Goal: Task Accomplishment & Management: Use online tool/utility

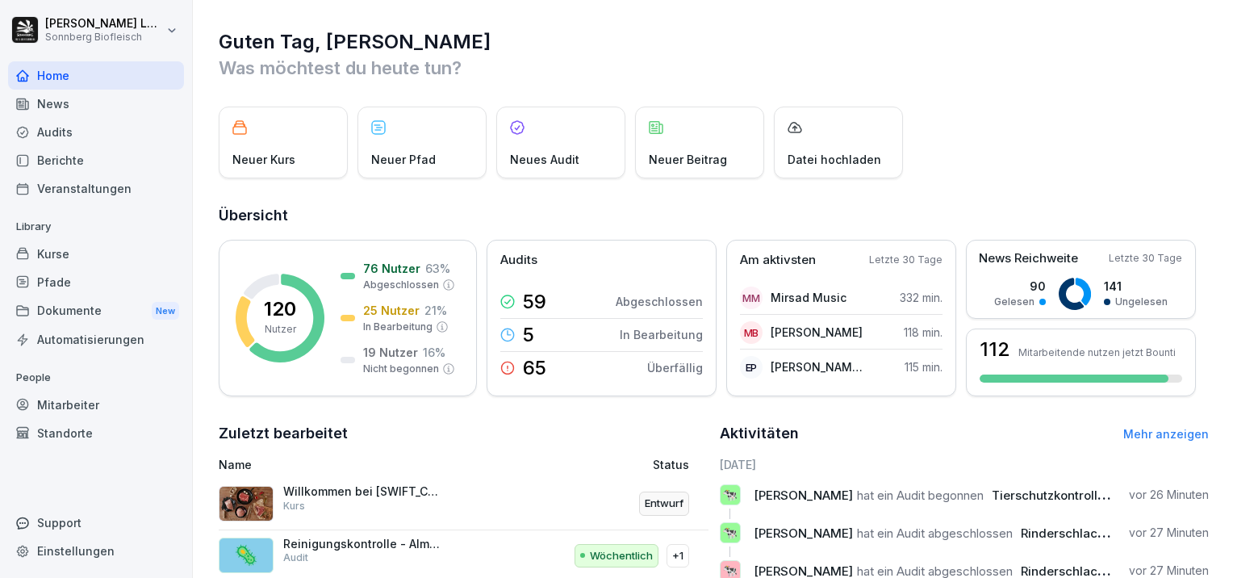
click at [75, 404] on div "Mitarbeiter" at bounding box center [96, 405] width 176 height 28
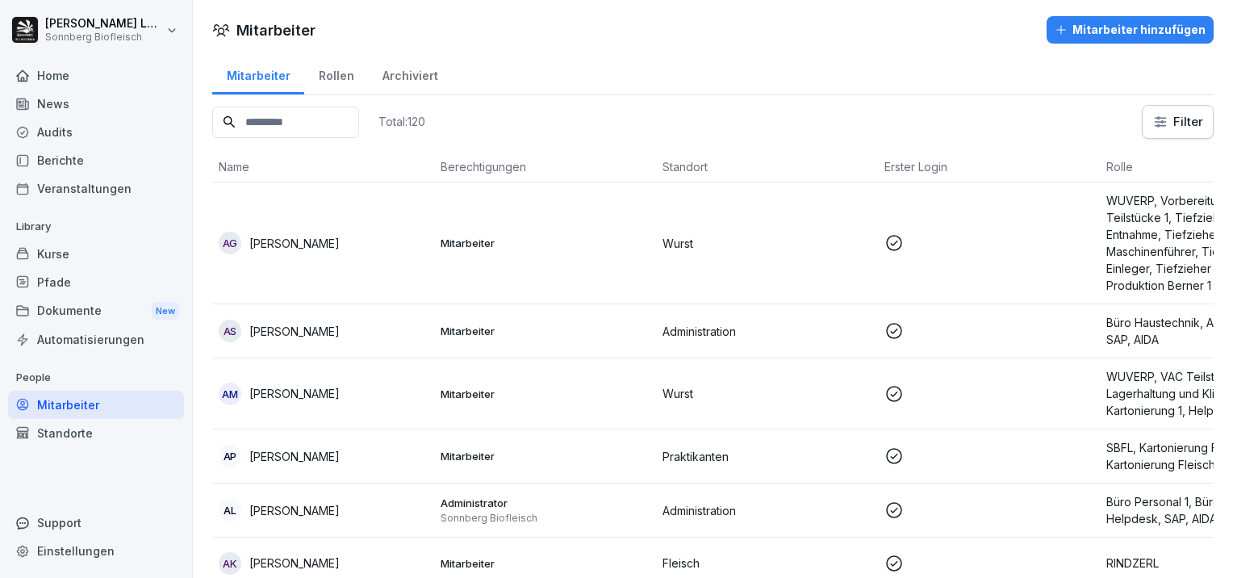
click at [303, 119] on input at bounding box center [285, 122] width 147 height 31
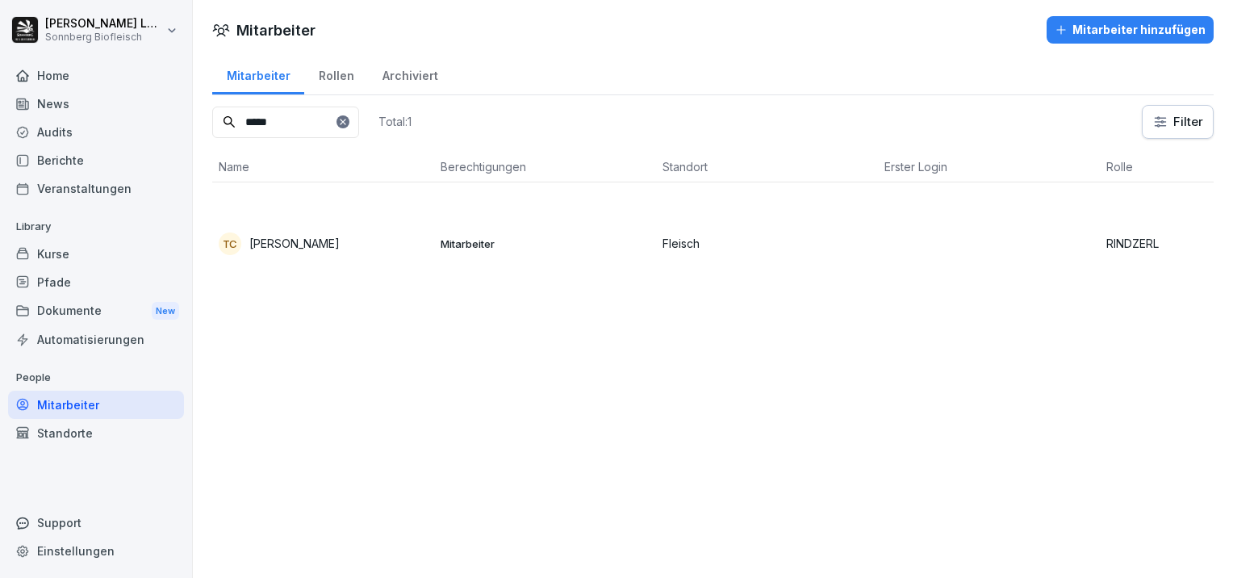
type input "*****"
click at [318, 250] on p "[PERSON_NAME]" at bounding box center [294, 243] width 90 height 17
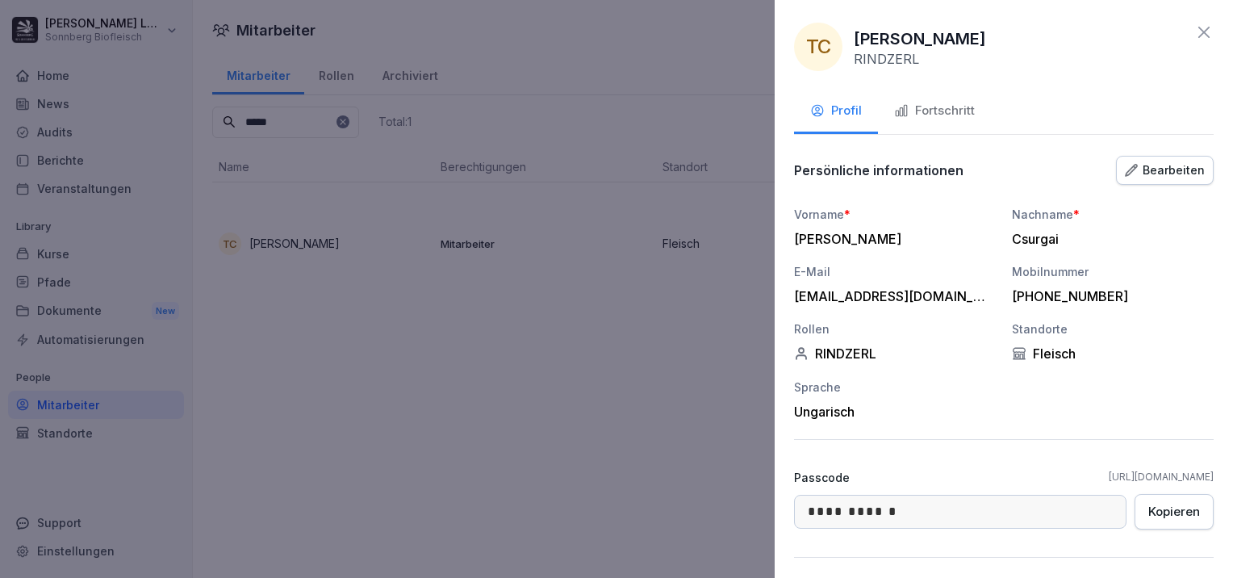
scroll to position [98, 0]
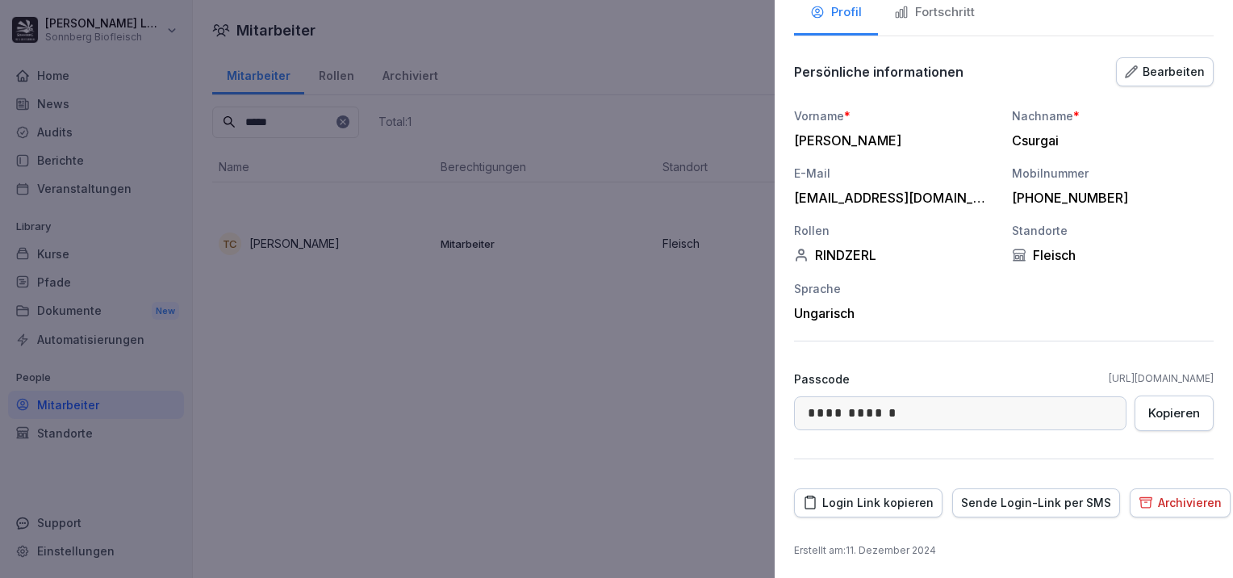
click at [893, 503] on div "Login Link kopieren" at bounding box center [868, 503] width 131 height 18
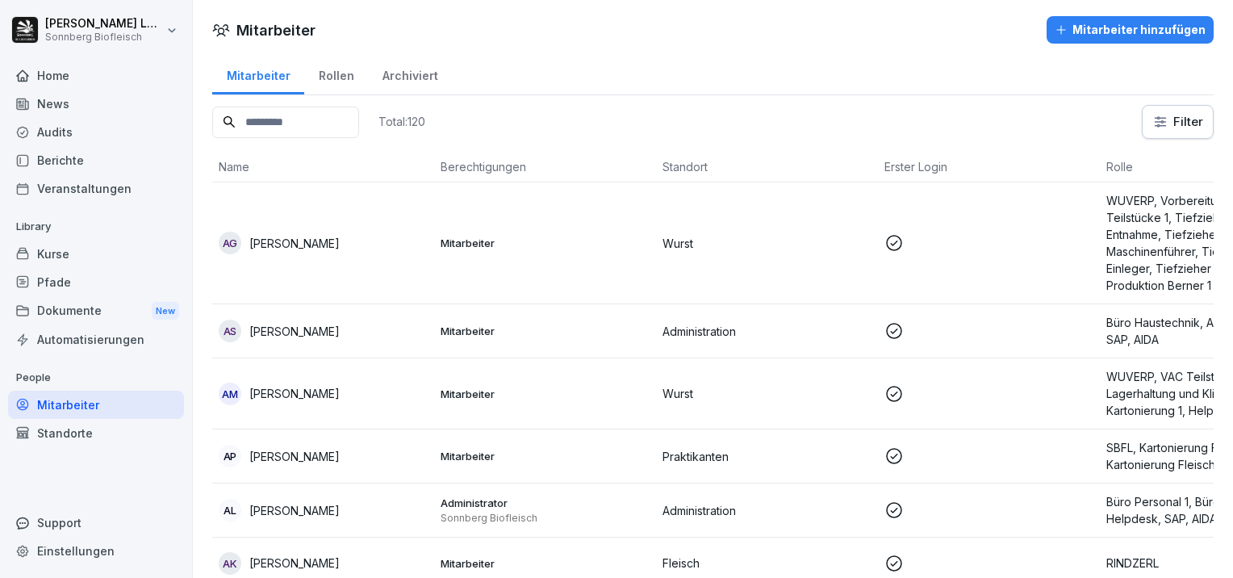
click at [299, 123] on input at bounding box center [285, 122] width 147 height 31
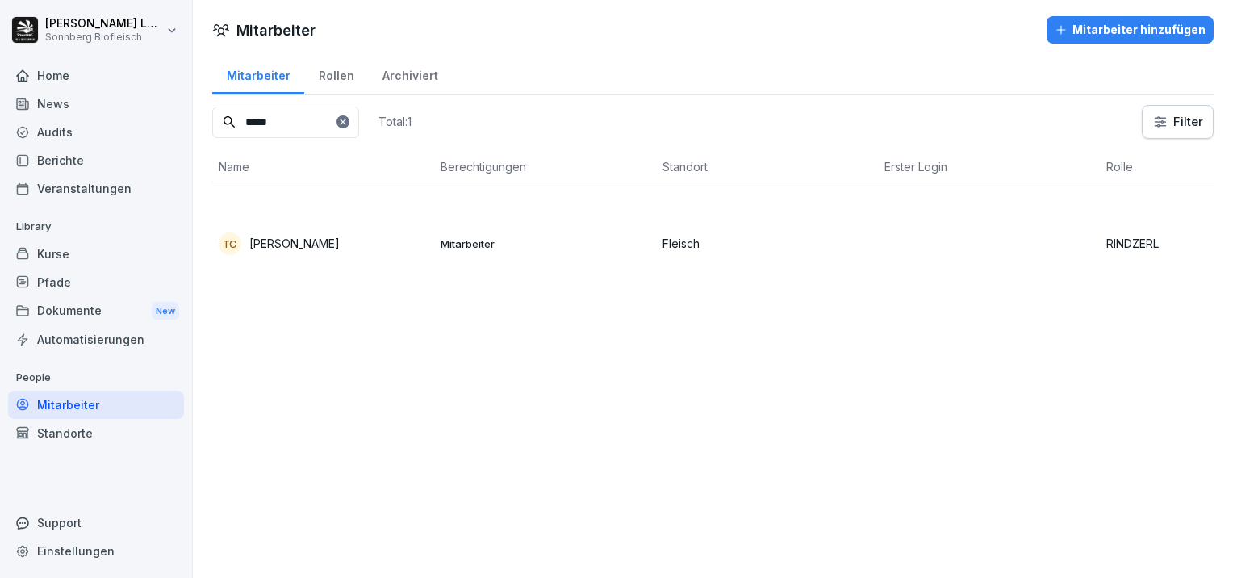
click at [275, 245] on p "[PERSON_NAME]" at bounding box center [294, 243] width 90 height 17
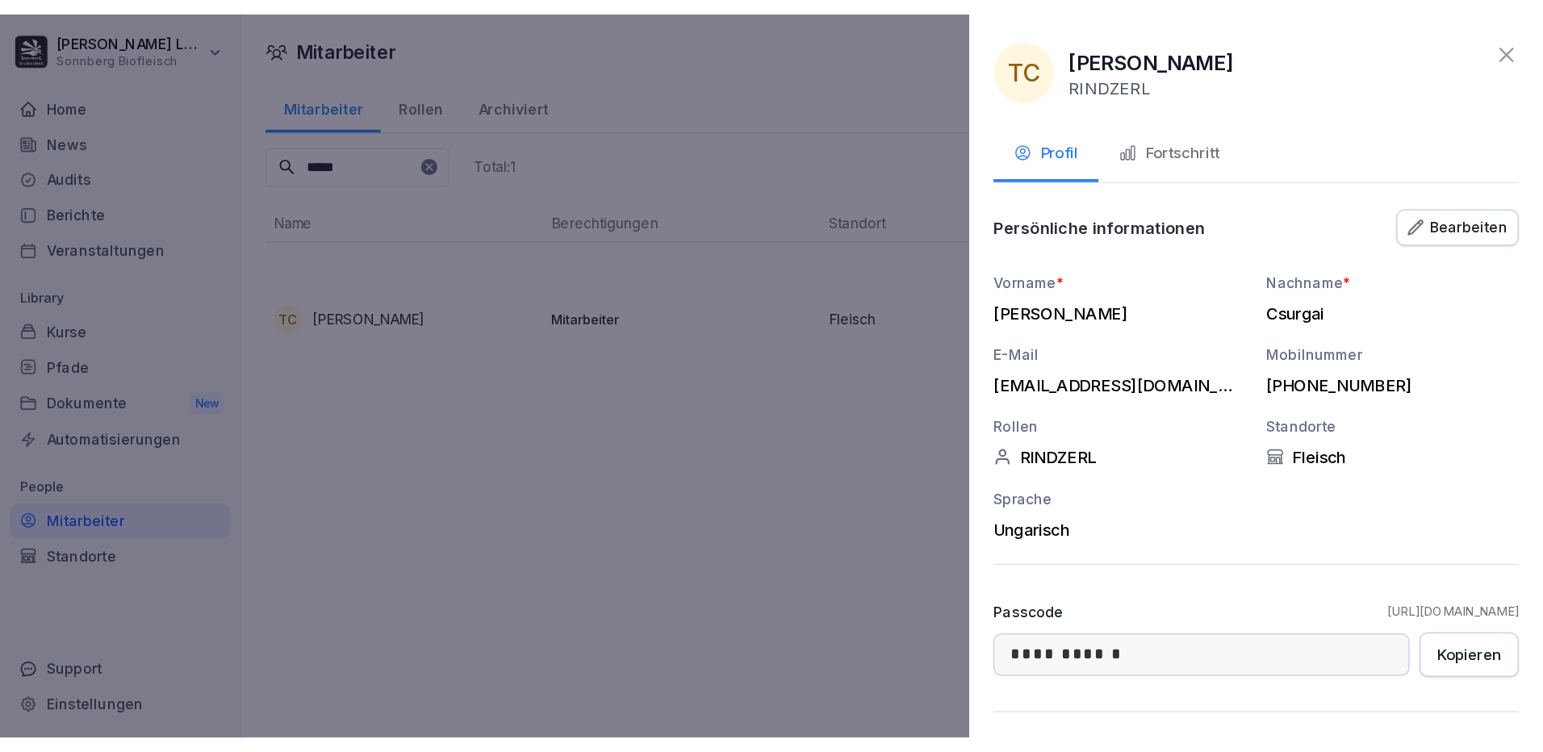
scroll to position [98, 0]
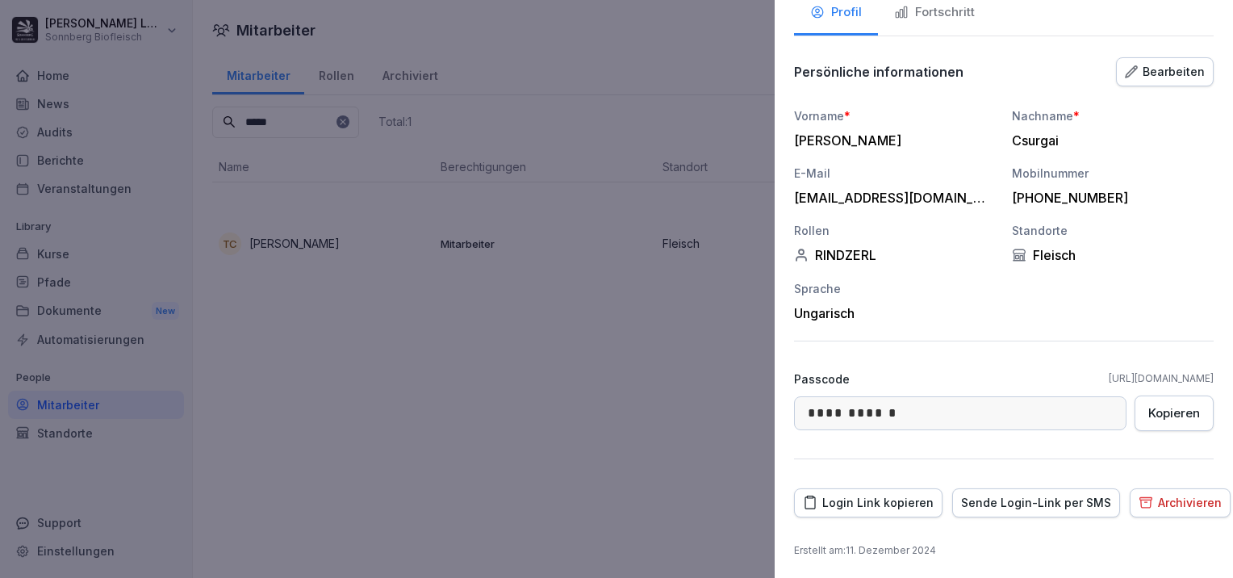
click at [853, 504] on div "Login Link kopieren" at bounding box center [868, 503] width 131 height 18
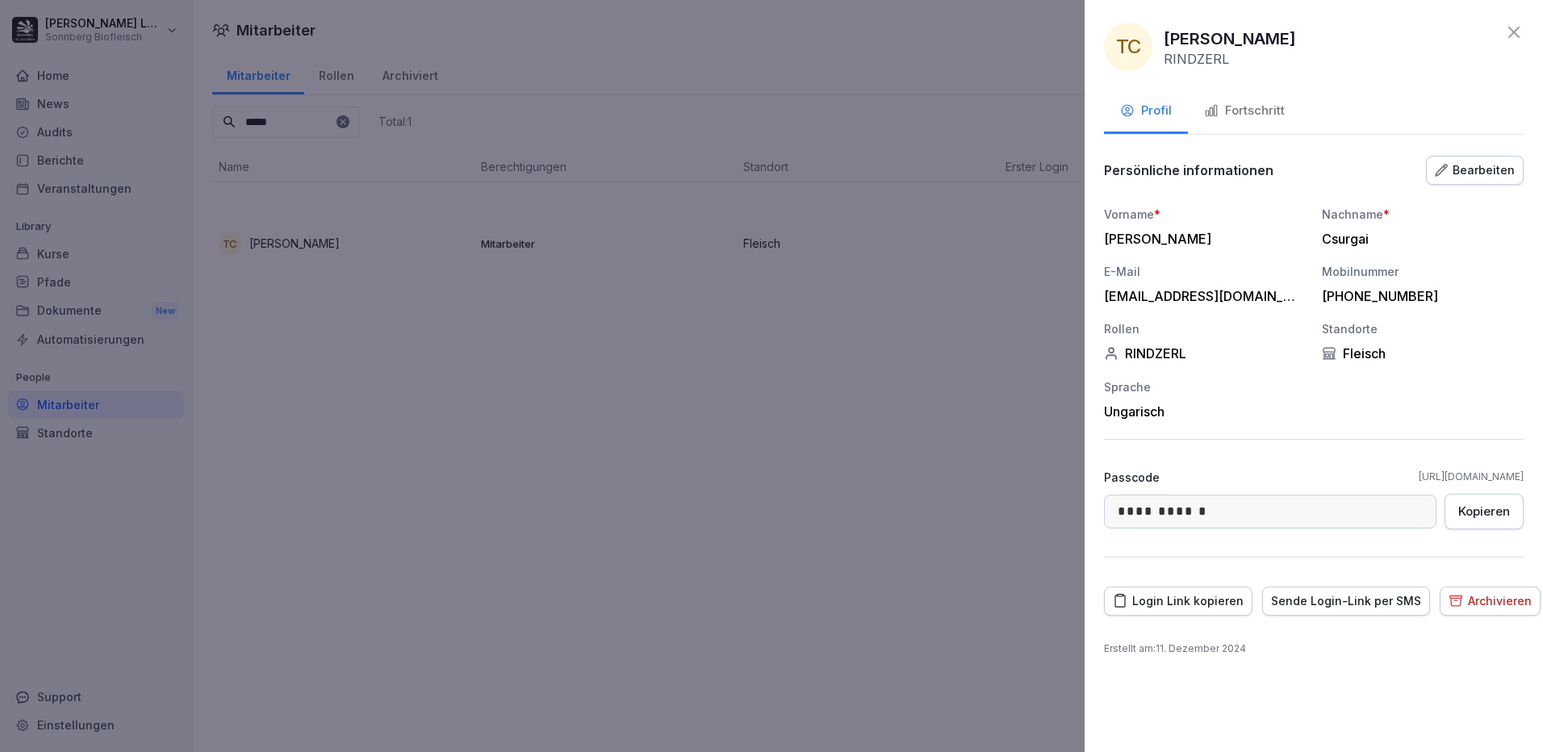
scroll to position [0, 0]
click at [1232, 34] on div "**********" at bounding box center [1314, 376] width 458 height 752
click at [563, 280] on div at bounding box center [771, 376] width 1543 height 752
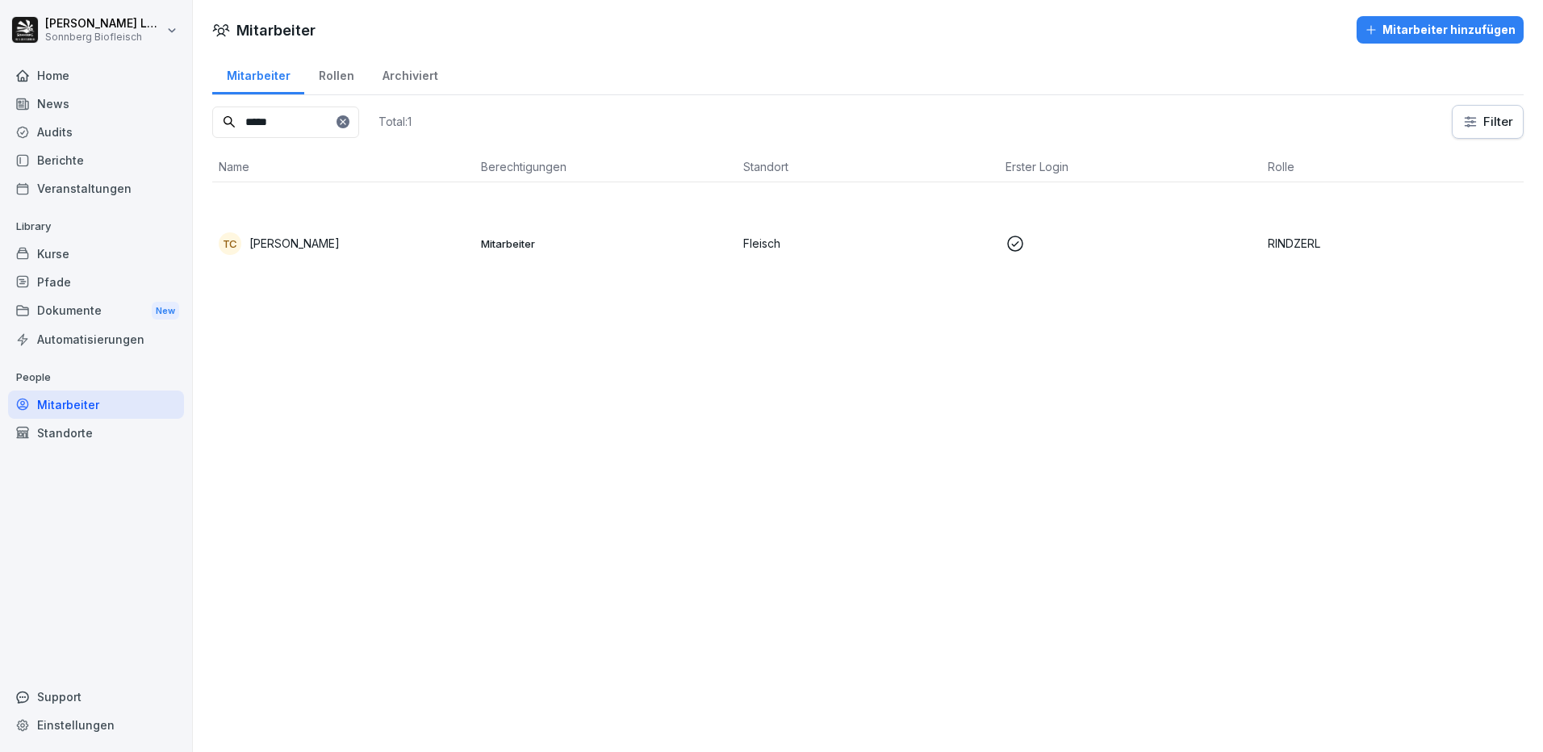
click at [259, 140] on div "***** Total: 1 Filter Name Berechtigungen Standort Erster Login Rolle TC Tibor …" at bounding box center [868, 204] width 1312 height 199
click at [295, 128] on input "*****" at bounding box center [285, 122] width 147 height 31
drag, startPoint x: 301, startPoint y: 128, endPoint x: 136, endPoint y: 94, distance: 168.1
click at [136, 94] on div "Anna-Maria Lumetsberger Sonnberg Biofleisch Home News Audits Berichte Veranstal…" at bounding box center [771, 376] width 1543 height 752
type input "******"
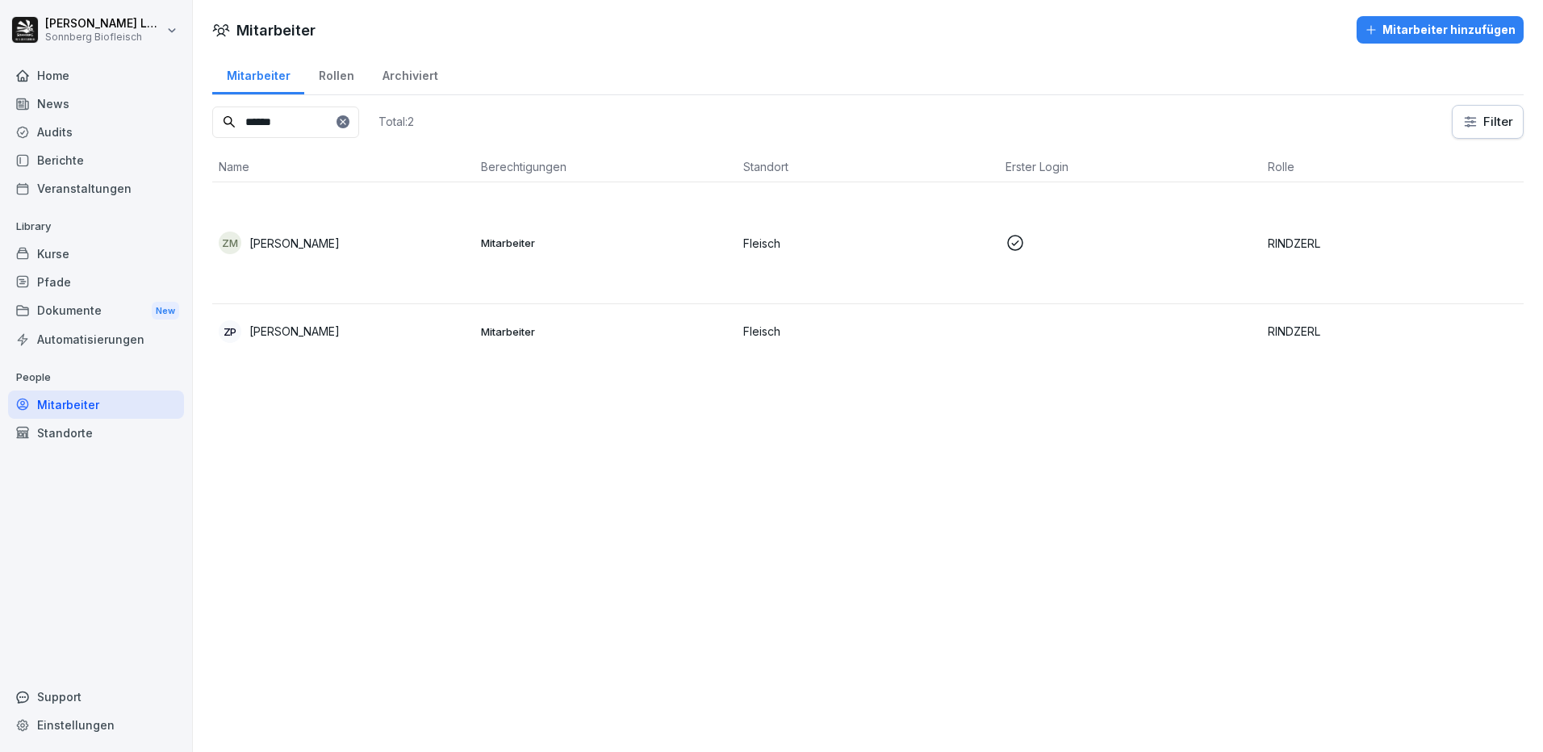
click at [316, 344] on td "ZP Zoltan Piszkor" at bounding box center [343, 331] width 262 height 54
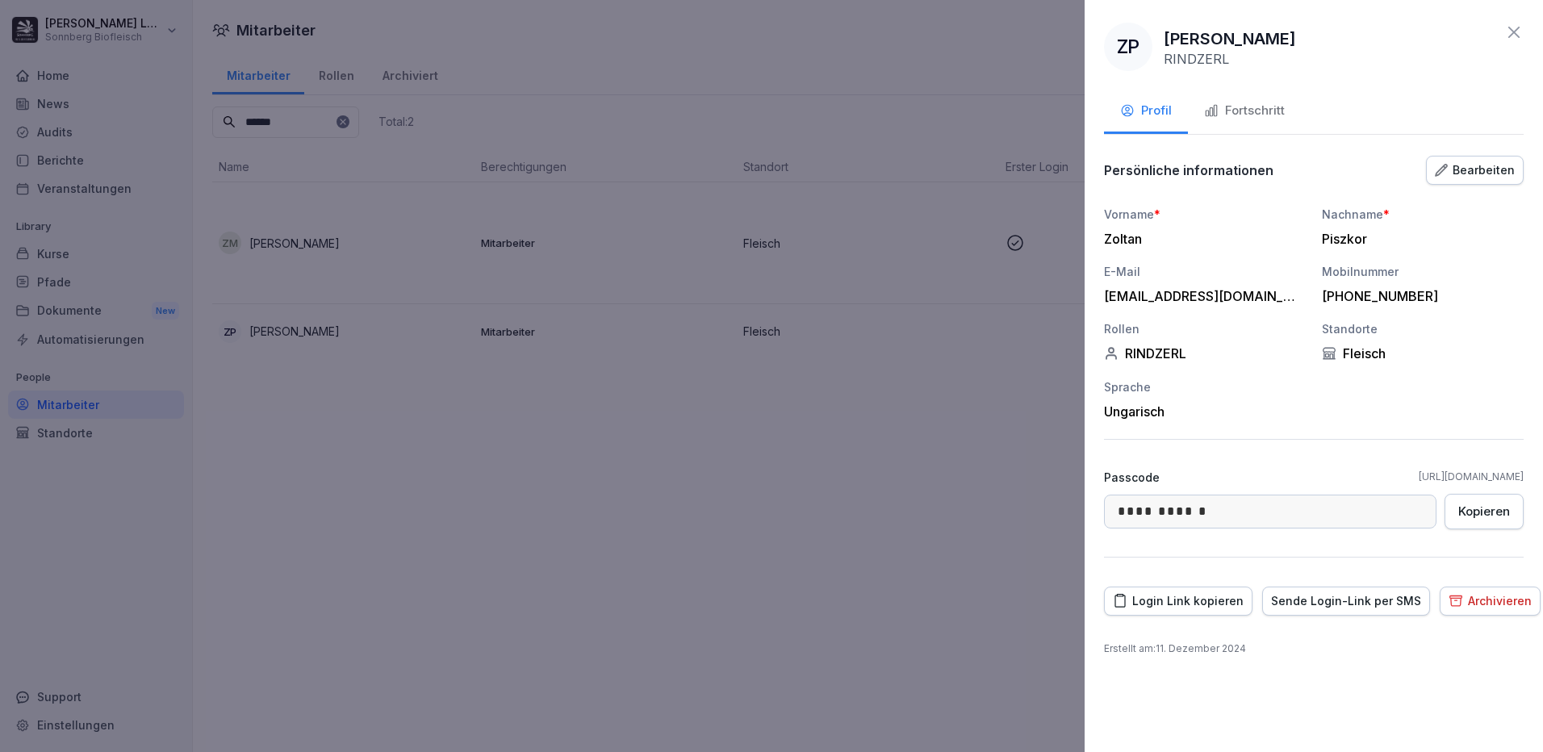
click at [1199, 602] on div "Login Link kopieren" at bounding box center [1178, 601] width 131 height 18
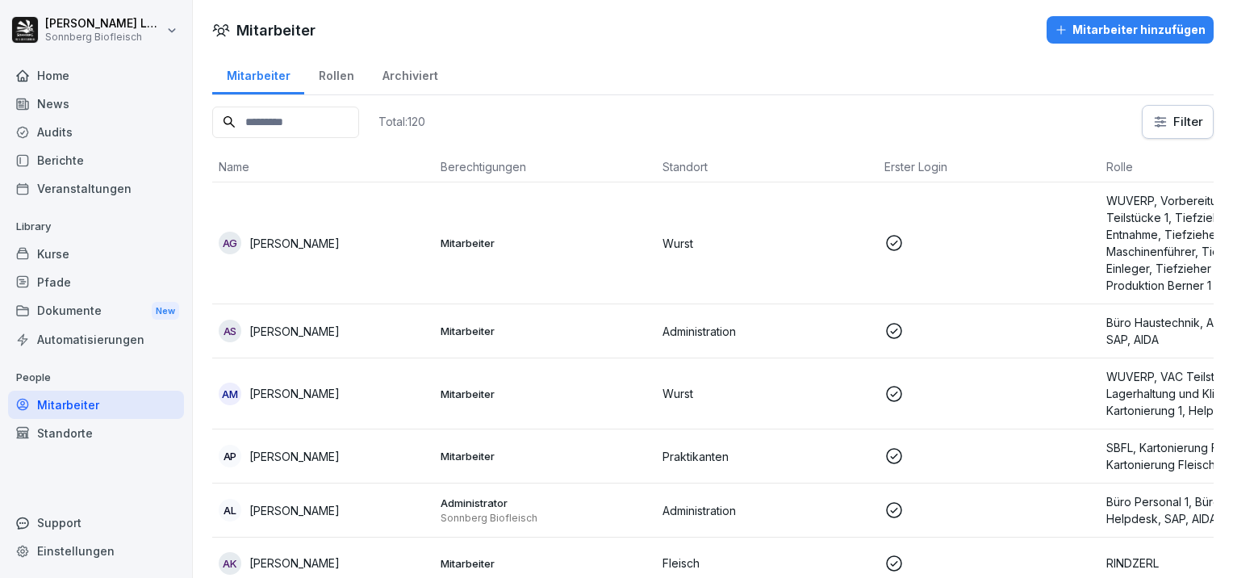
click at [353, 116] on input at bounding box center [285, 122] width 147 height 31
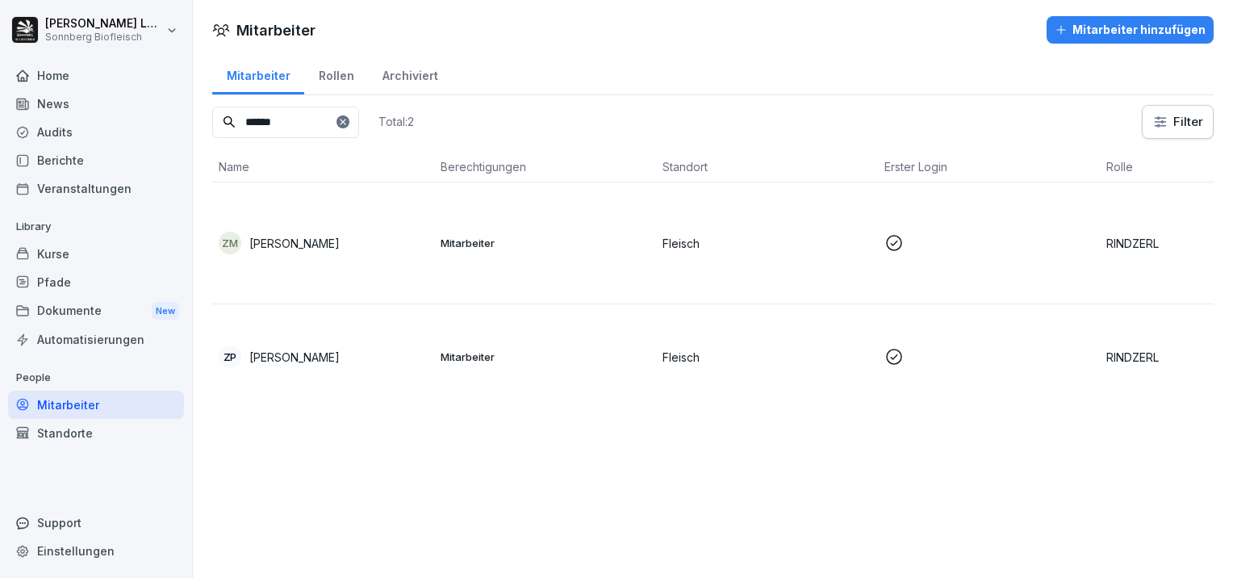
click at [370, 259] on td "ZM [PERSON_NAME]" at bounding box center [323, 243] width 222 height 122
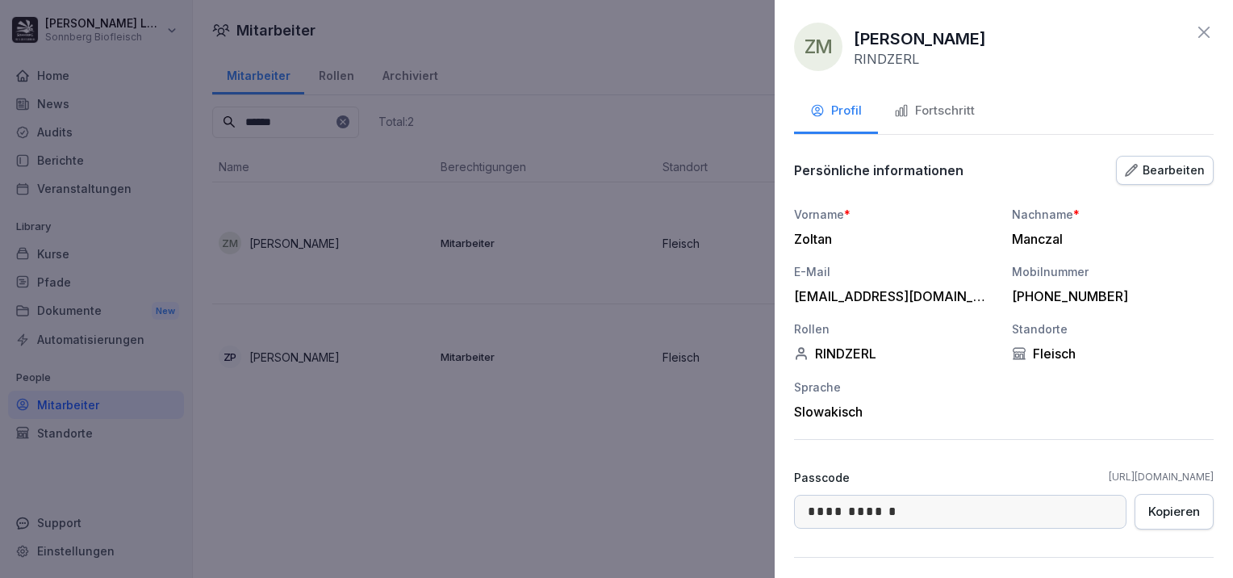
scroll to position [98, 0]
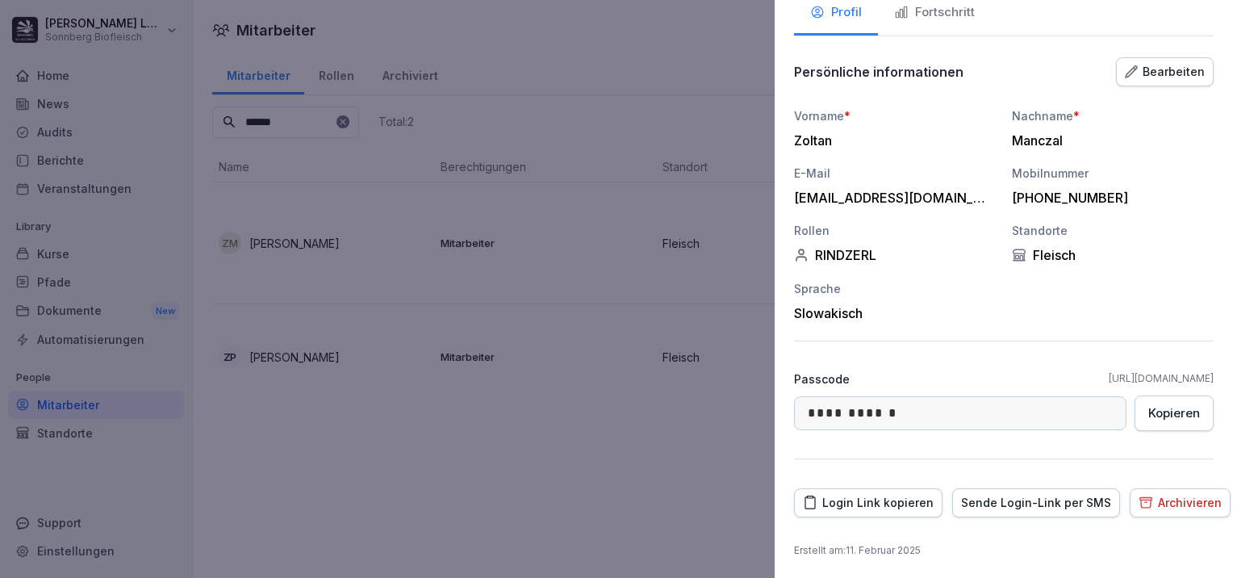
click at [887, 505] on div "Login Link kopieren" at bounding box center [868, 503] width 131 height 18
click at [336, 496] on div at bounding box center [616, 289] width 1233 height 578
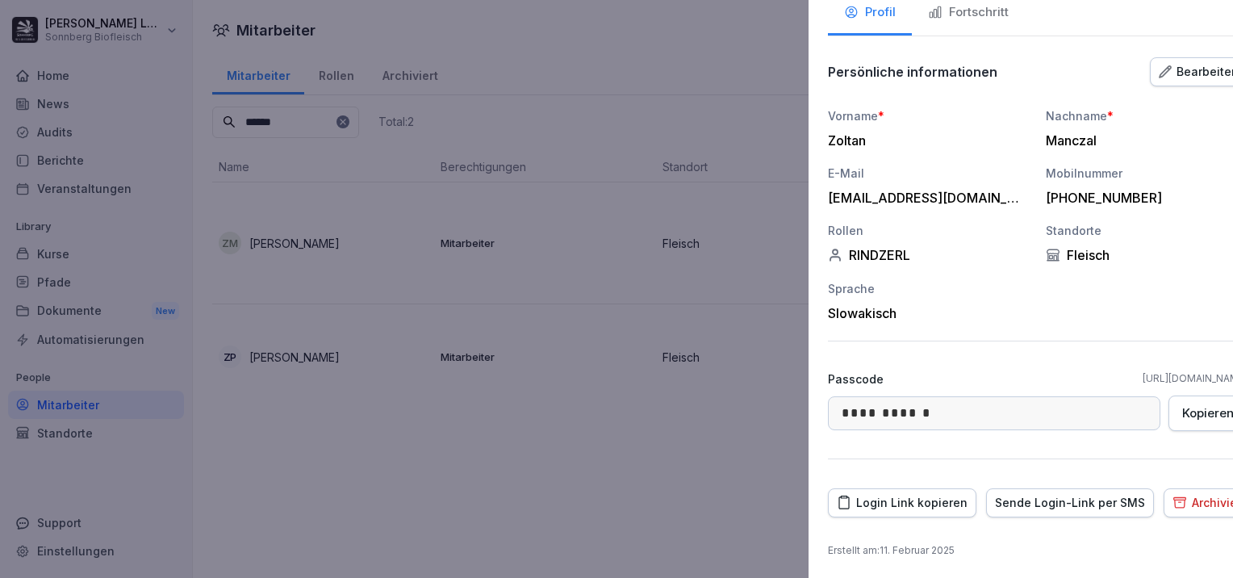
scroll to position [81, 0]
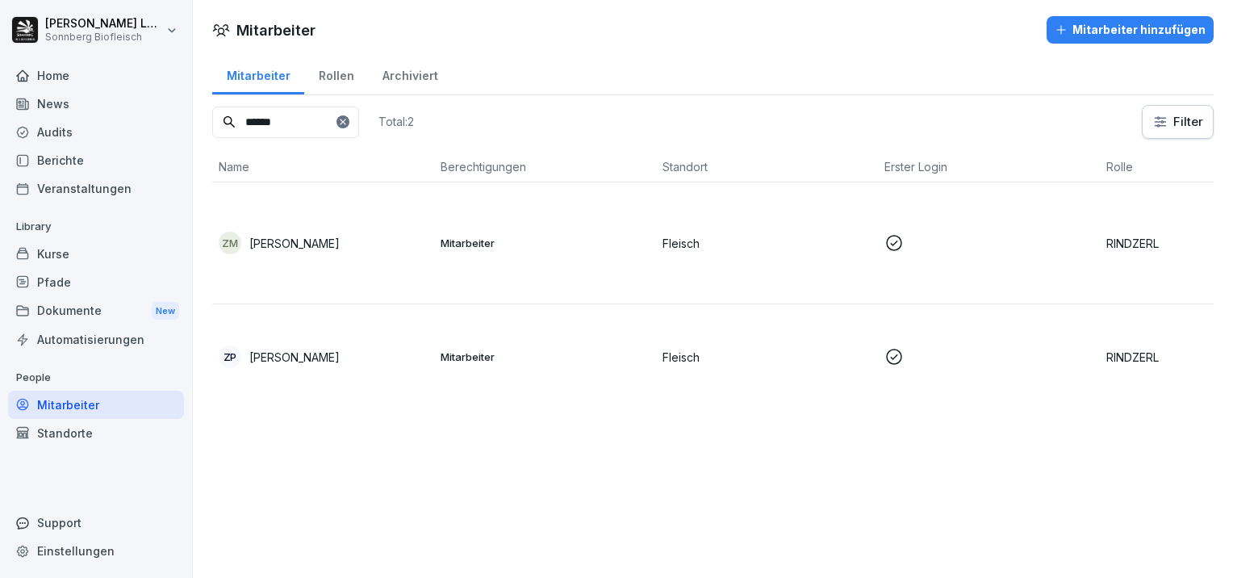
click at [307, 130] on input "******" at bounding box center [285, 122] width 147 height 31
drag, startPoint x: 313, startPoint y: 121, endPoint x: 143, endPoint y: 99, distance: 171.7
click at [143, 99] on div "[PERSON_NAME] Sonnberg Biofleisch Home News Audits Berichte Veranstaltungen Lib…" at bounding box center [616, 289] width 1233 height 578
type input "******"
click at [308, 236] on p "[PERSON_NAME]" at bounding box center [294, 243] width 90 height 17
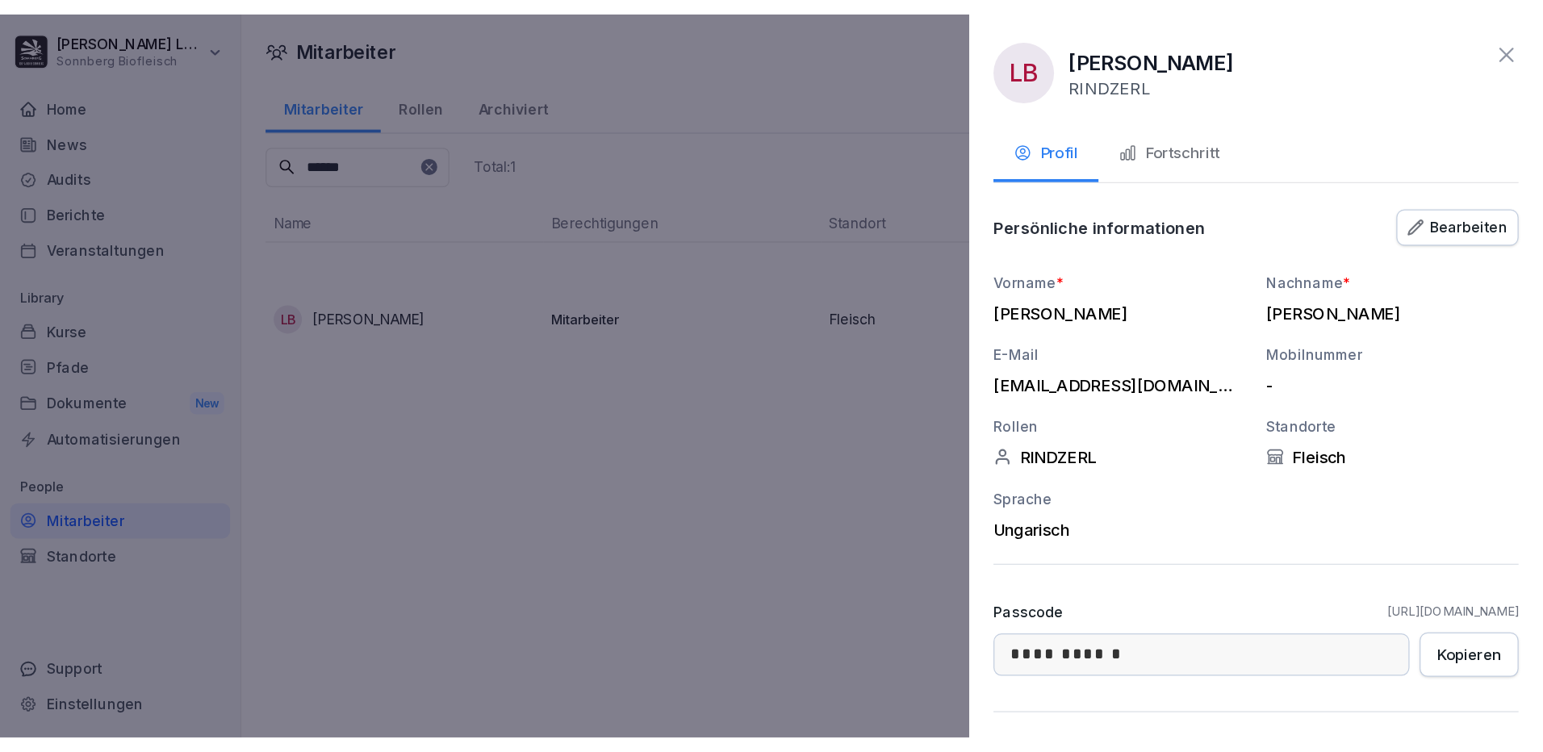
scroll to position [98, 0]
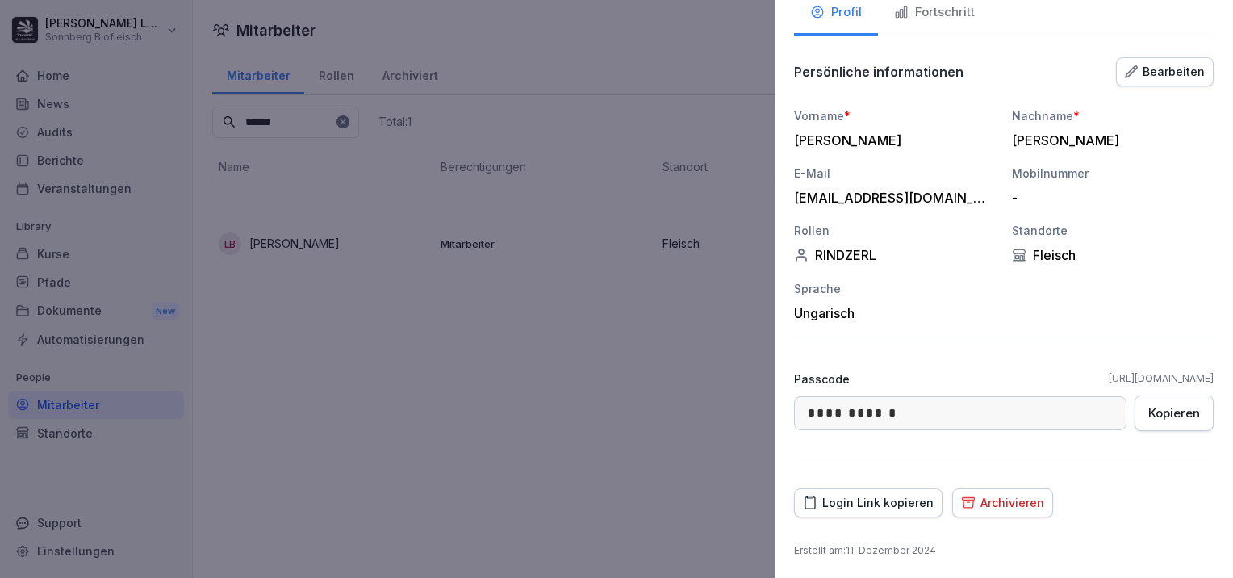
click at [876, 502] on div "Login Link kopieren" at bounding box center [868, 503] width 131 height 18
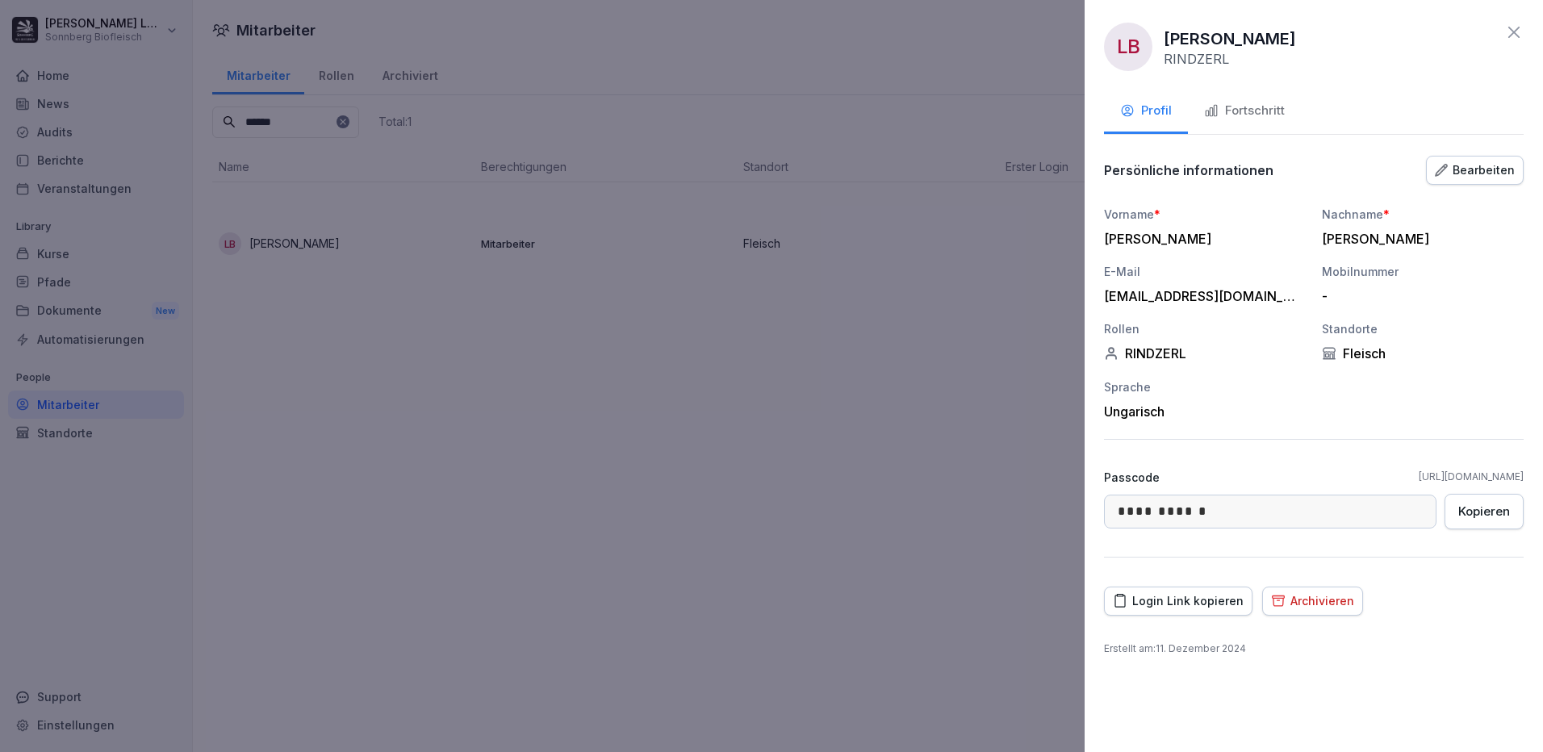
scroll to position [0, 0]
click at [1232, 117] on div "Fortschritt" at bounding box center [1244, 111] width 81 height 19
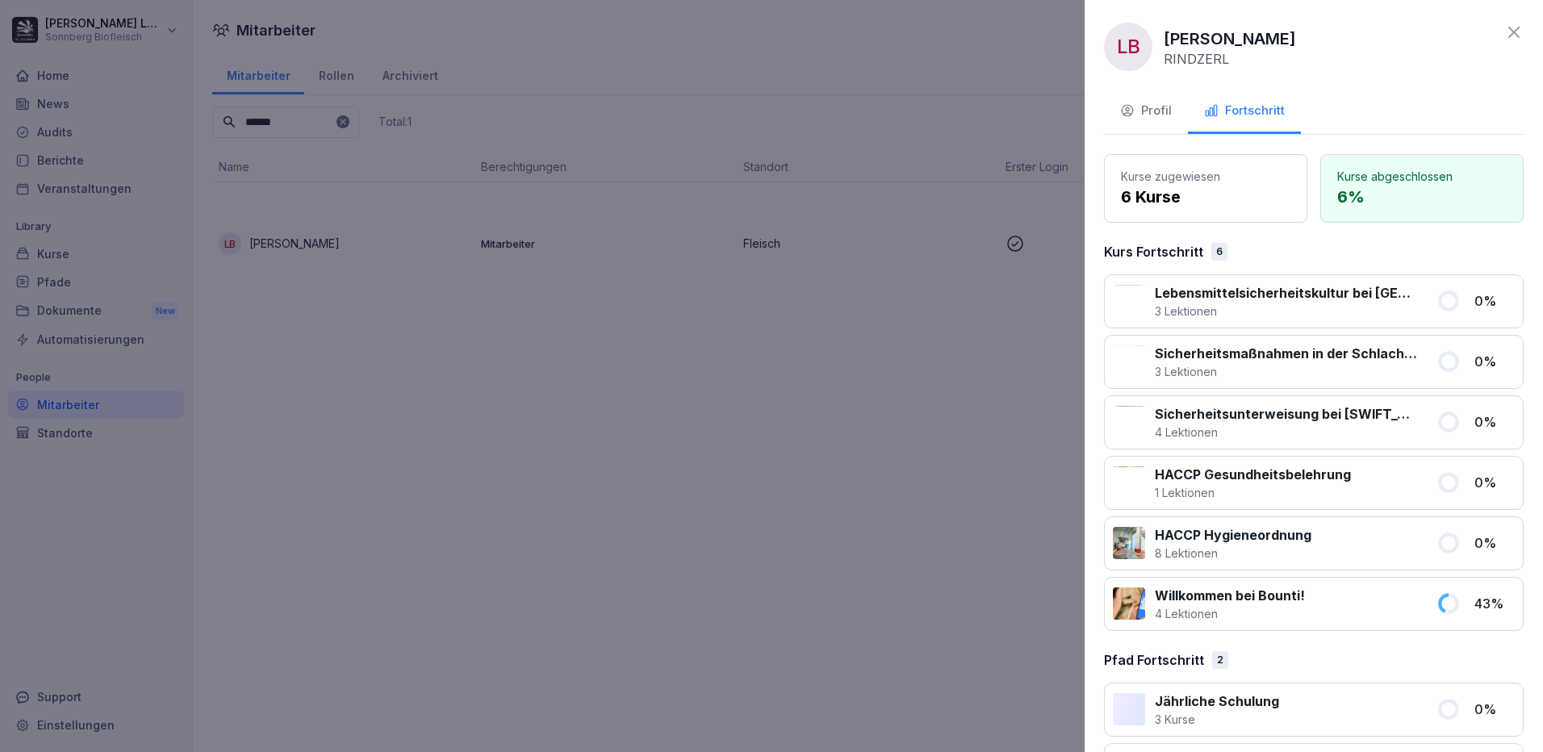
scroll to position [68, 0]
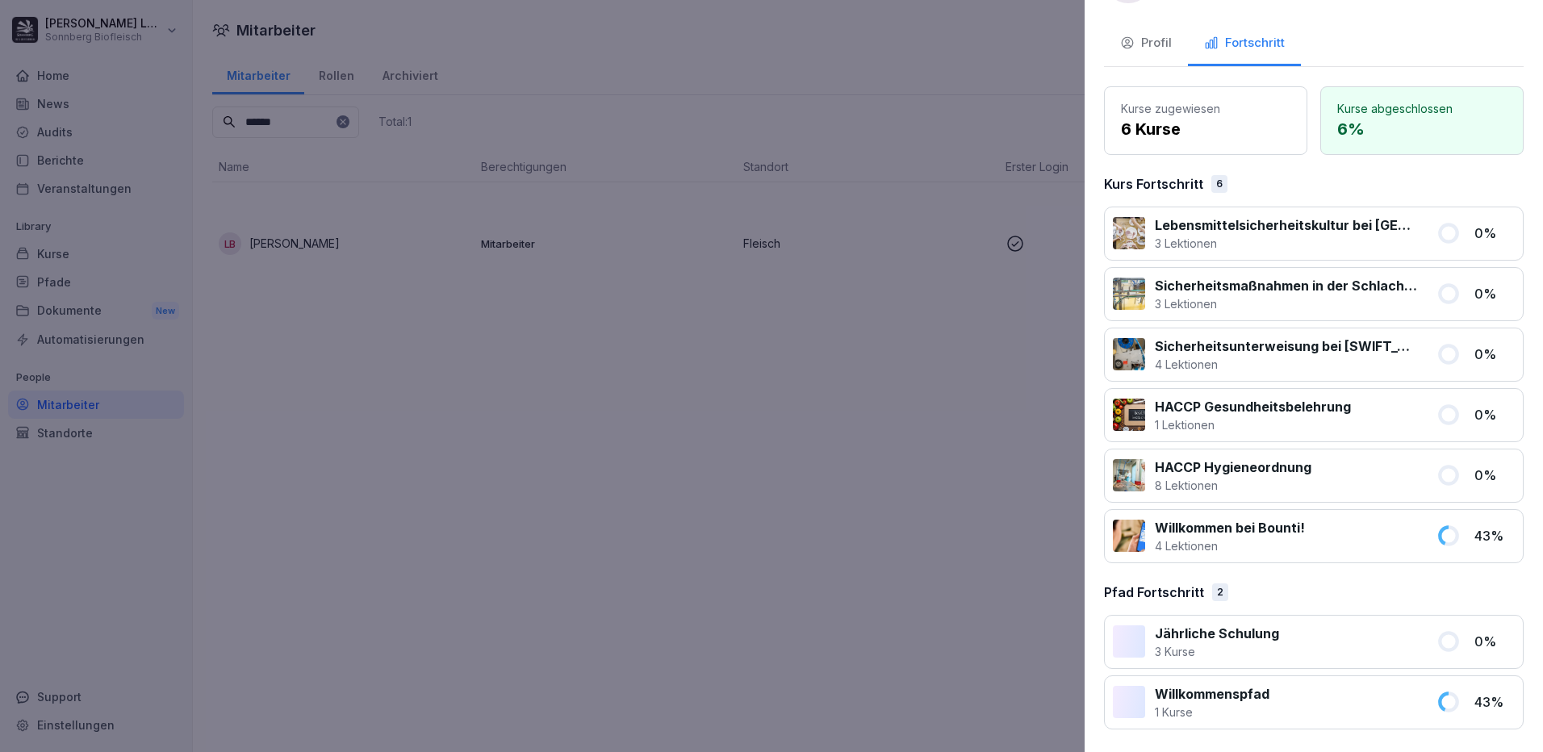
click at [683, 465] on div at bounding box center [771, 376] width 1543 height 752
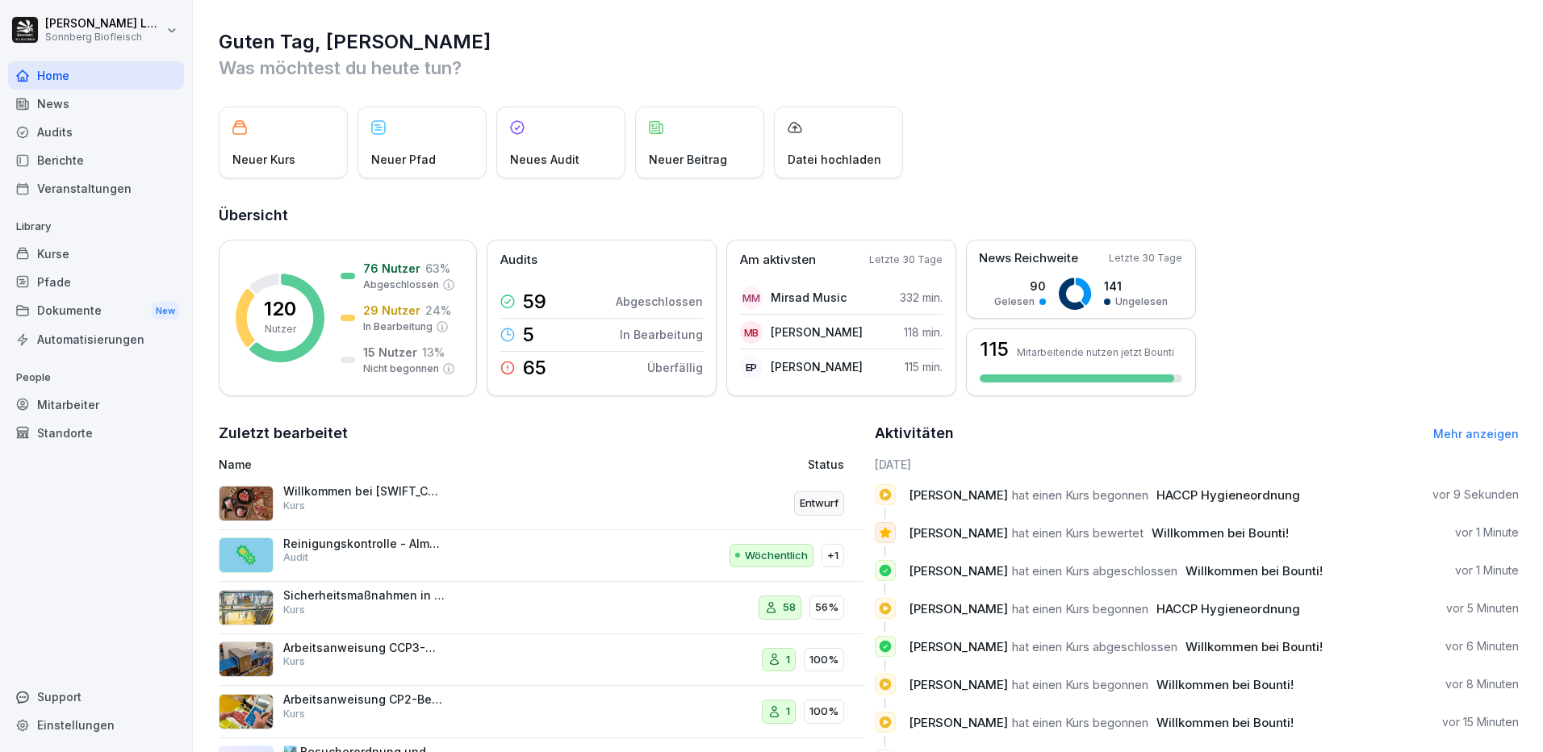
click at [56, 408] on div "Mitarbeiter" at bounding box center [96, 405] width 176 height 28
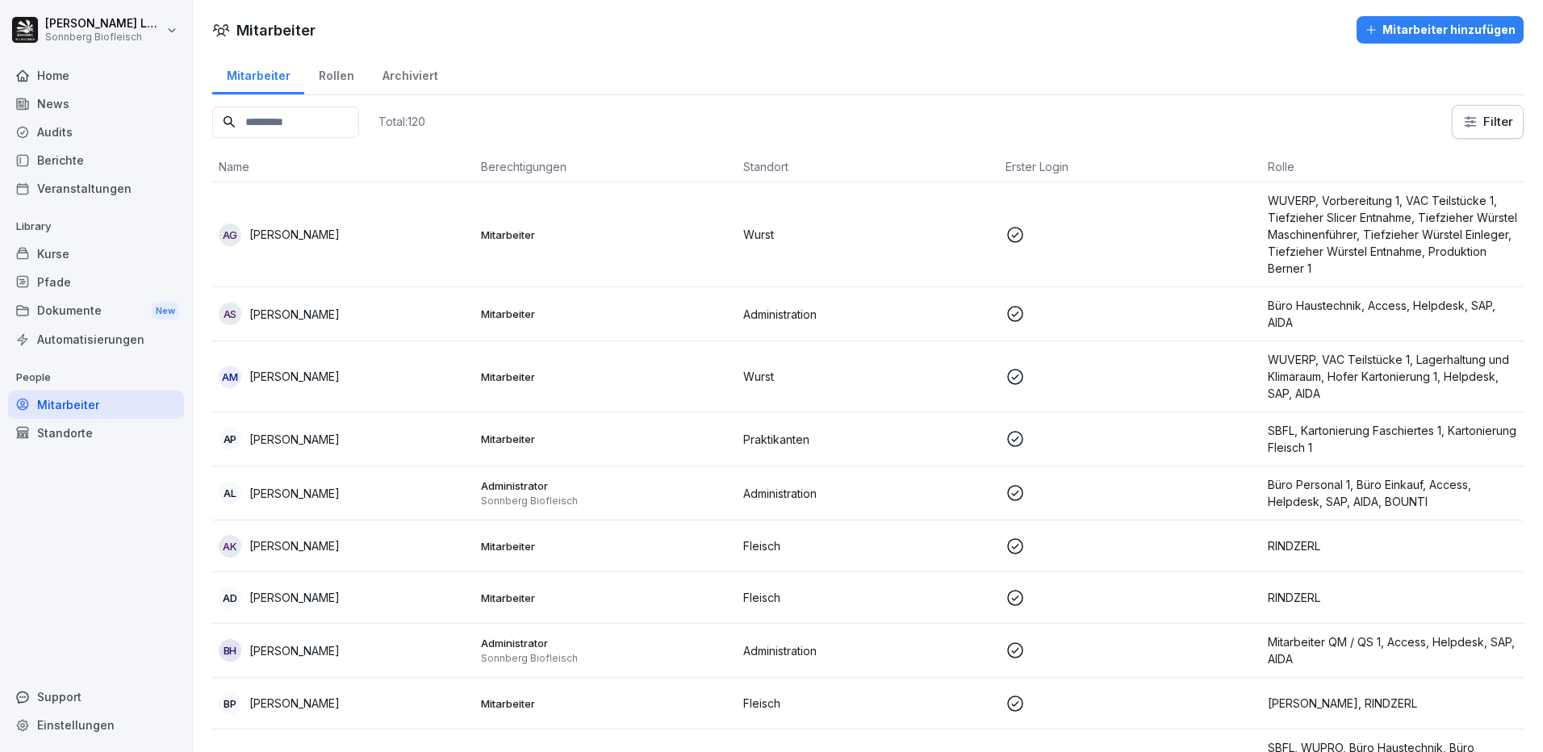
click at [251, 127] on input at bounding box center [285, 122] width 147 height 31
click at [338, 129] on input at bounding box center [285, 122] width 147 height 31
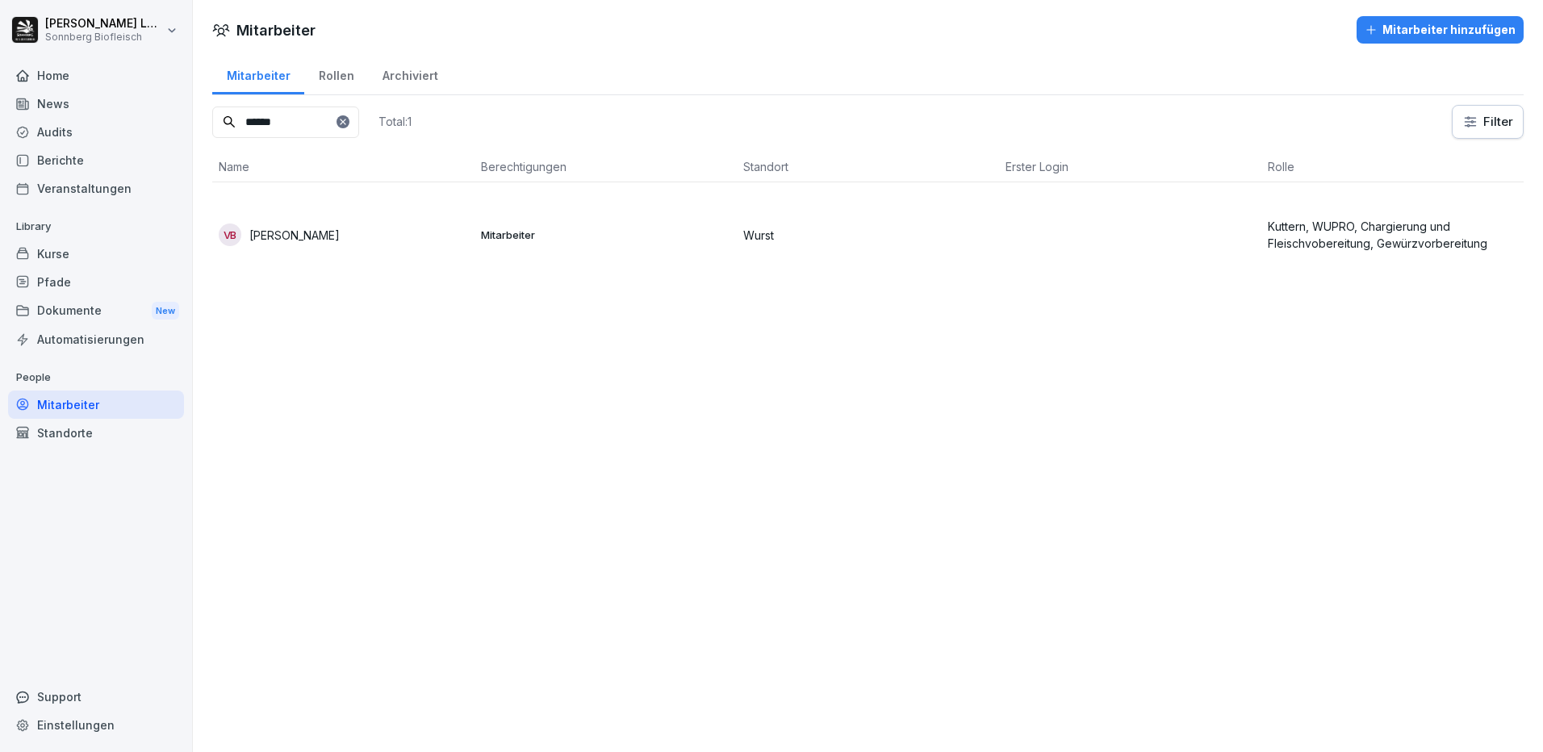
click at [316, 236] on p "[PERSON_NAME]" at bounding box center [294, 235] width 90 height 17
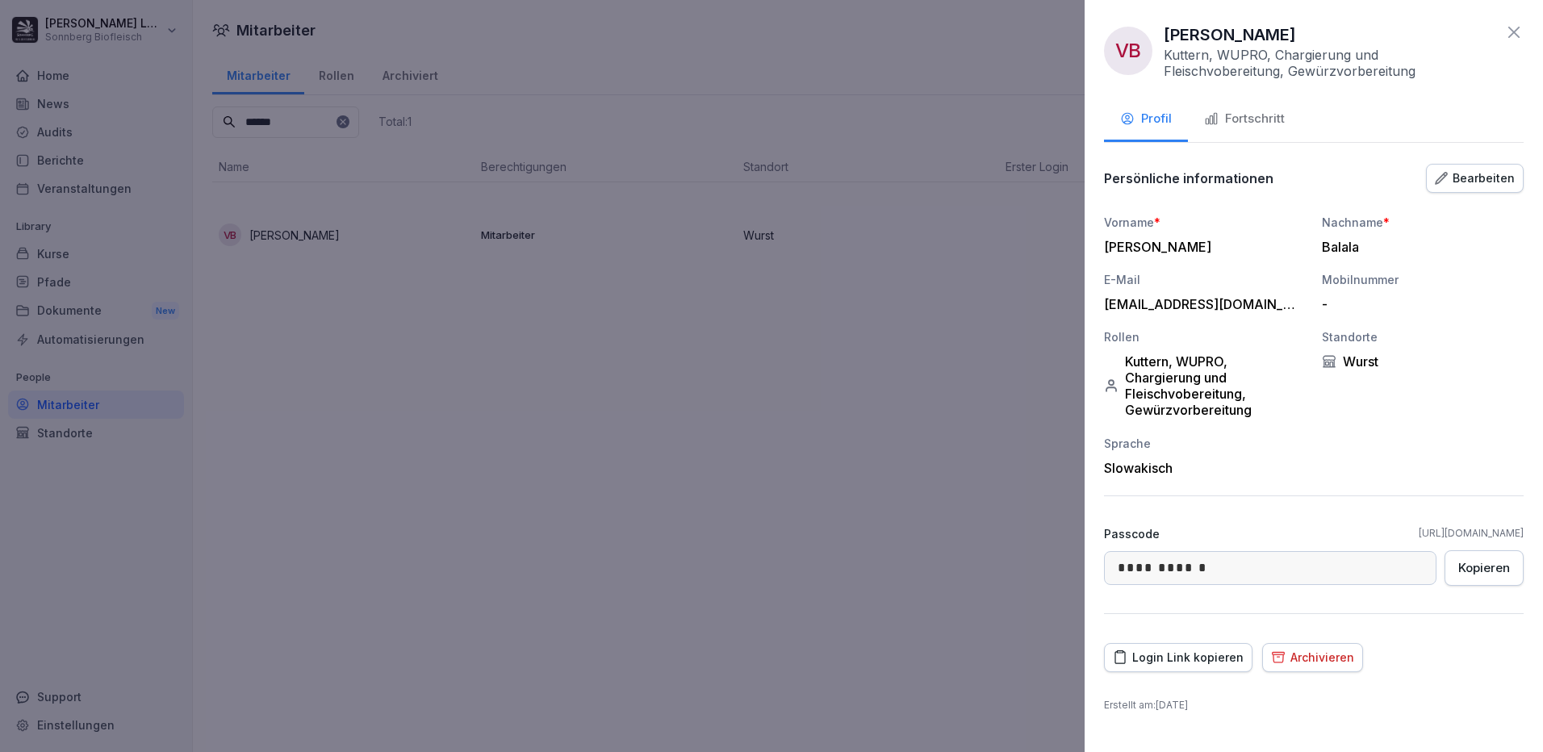
click at [1228, 119] on div "Fortschritt" at bounding box center [1244, 119] width 81 height 19
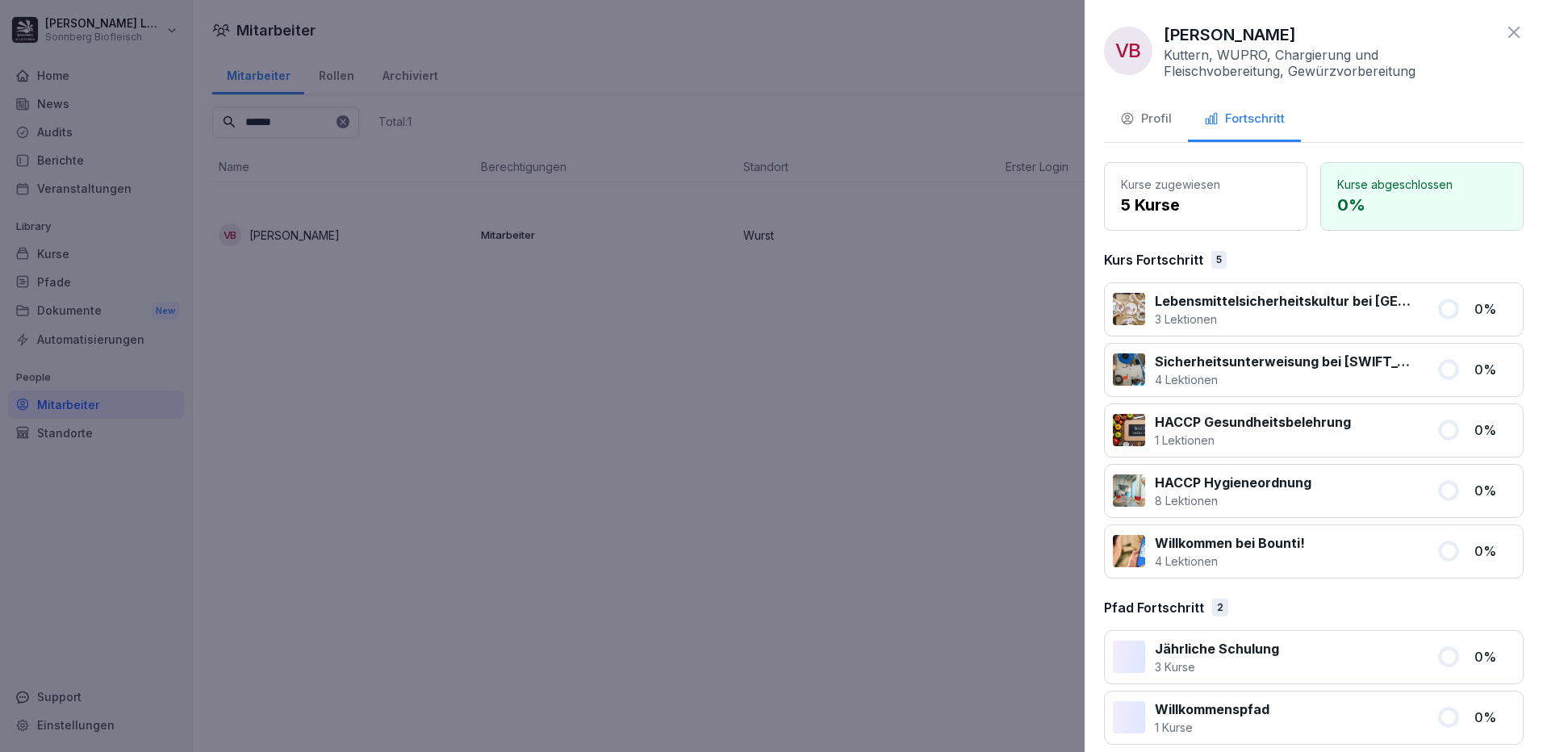
click at [1149, 124] on div "Profil" at bounding box center [1146, 119] width 52 height 19
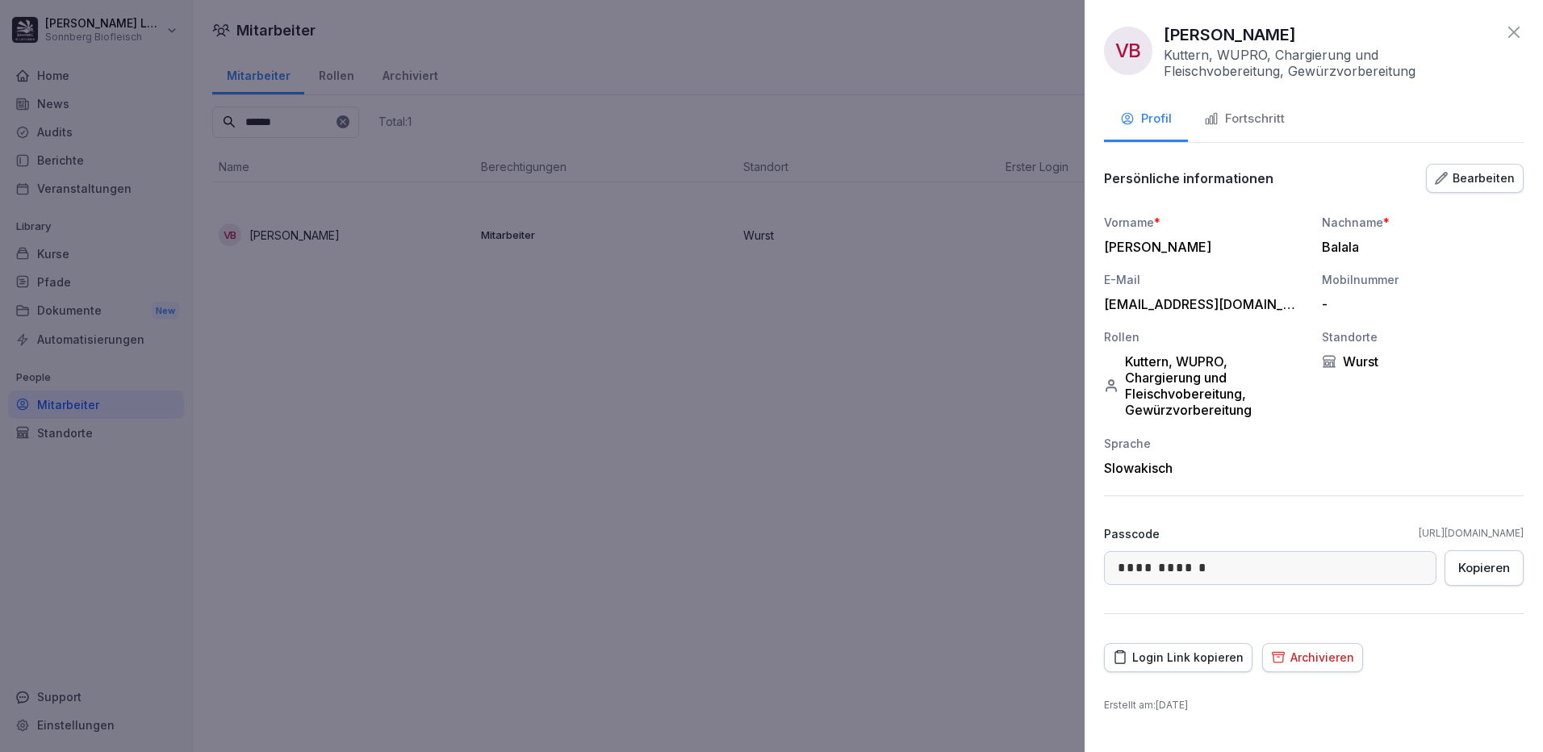
click at [1157, 663] on div "Login Link kopieren" at bounding box center [1178, 658] width 131 height 18
click at [1278, 117] on div "Fortschritt" at bounding box center [1244, 119] width 81 height 19
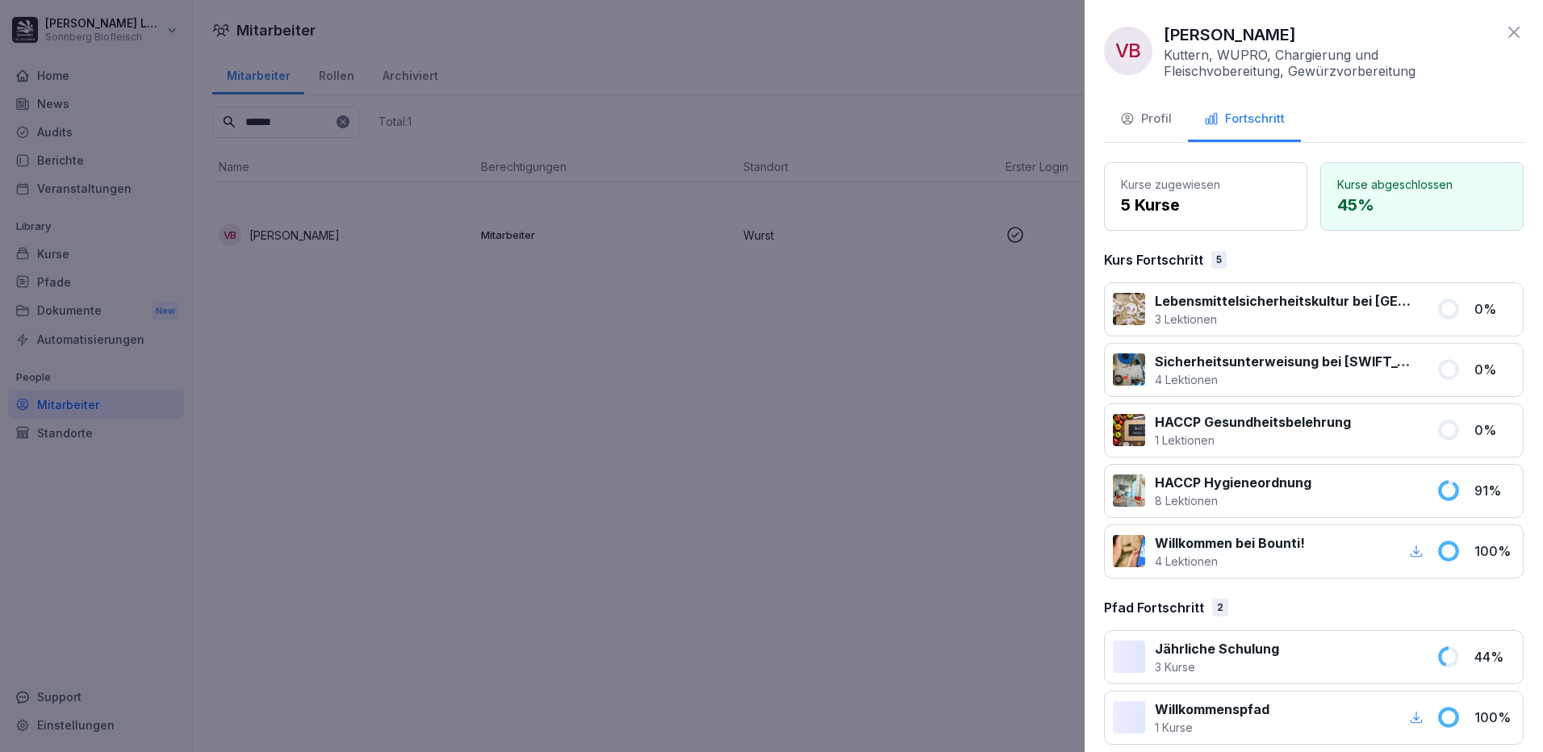
click at [1504, 33] on icon at bounding box center [1513, 32] width 19 height 19
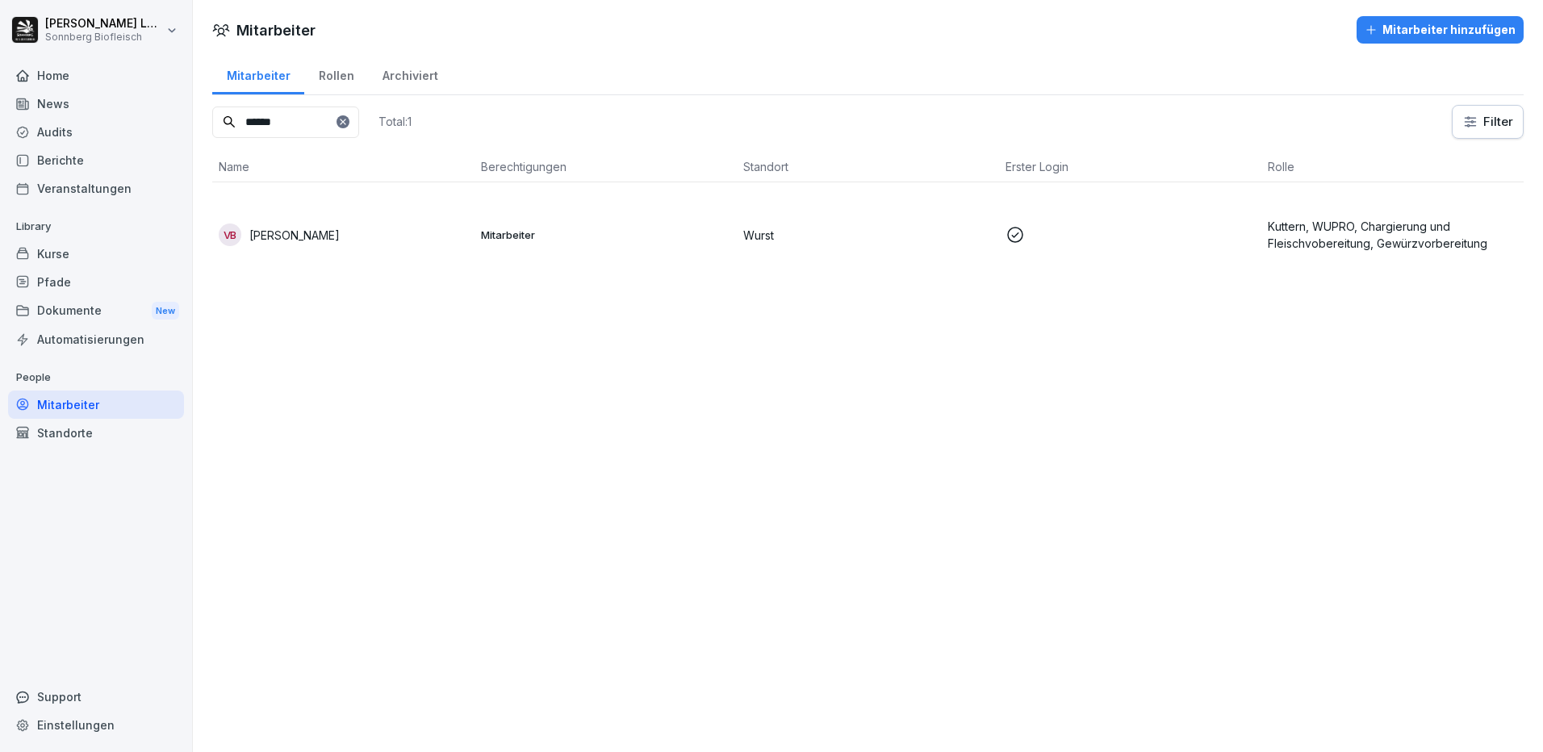
click at [296, 130] on input "******" at bounding box center [285, 122] width 147 height 31
drag, startPoint x: 336, startPoint y: 124, endPoint x: 93, endPoint y: 94, distance: 244.9
click at [93, 94] on div "Anna-Maria Lumetsberger Sonnberg Biofleisch Home News Audits Berichte Veranstal…" at bounding box center [771, 376] width 1543 height 752
click at [429, 337] on td "ZP Zoltan Piszkor" at bounding box center [343, 314] width 262 height 54
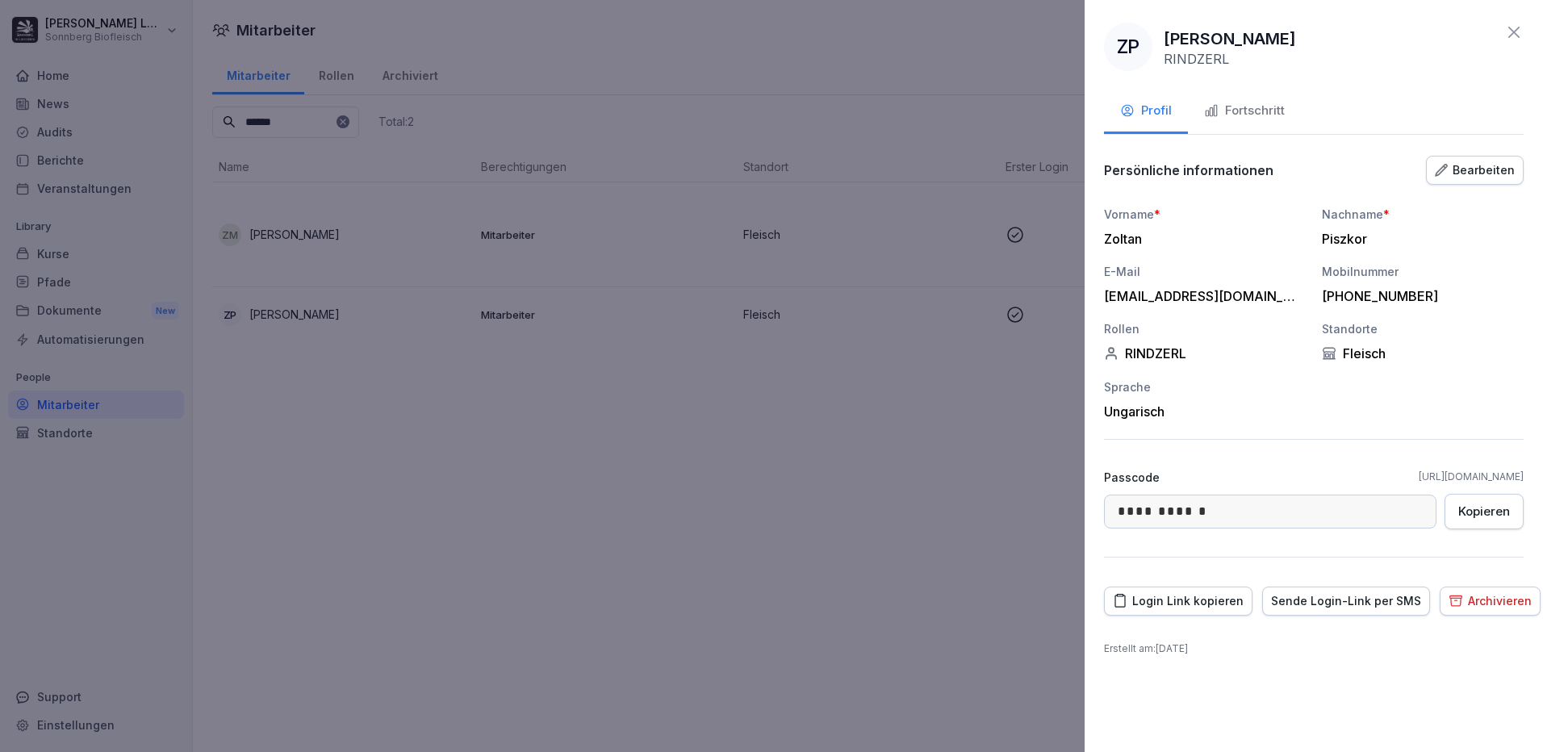
click at [1208, 103] on icon "button" at bounding box center [1211, 110] width 15 height 15
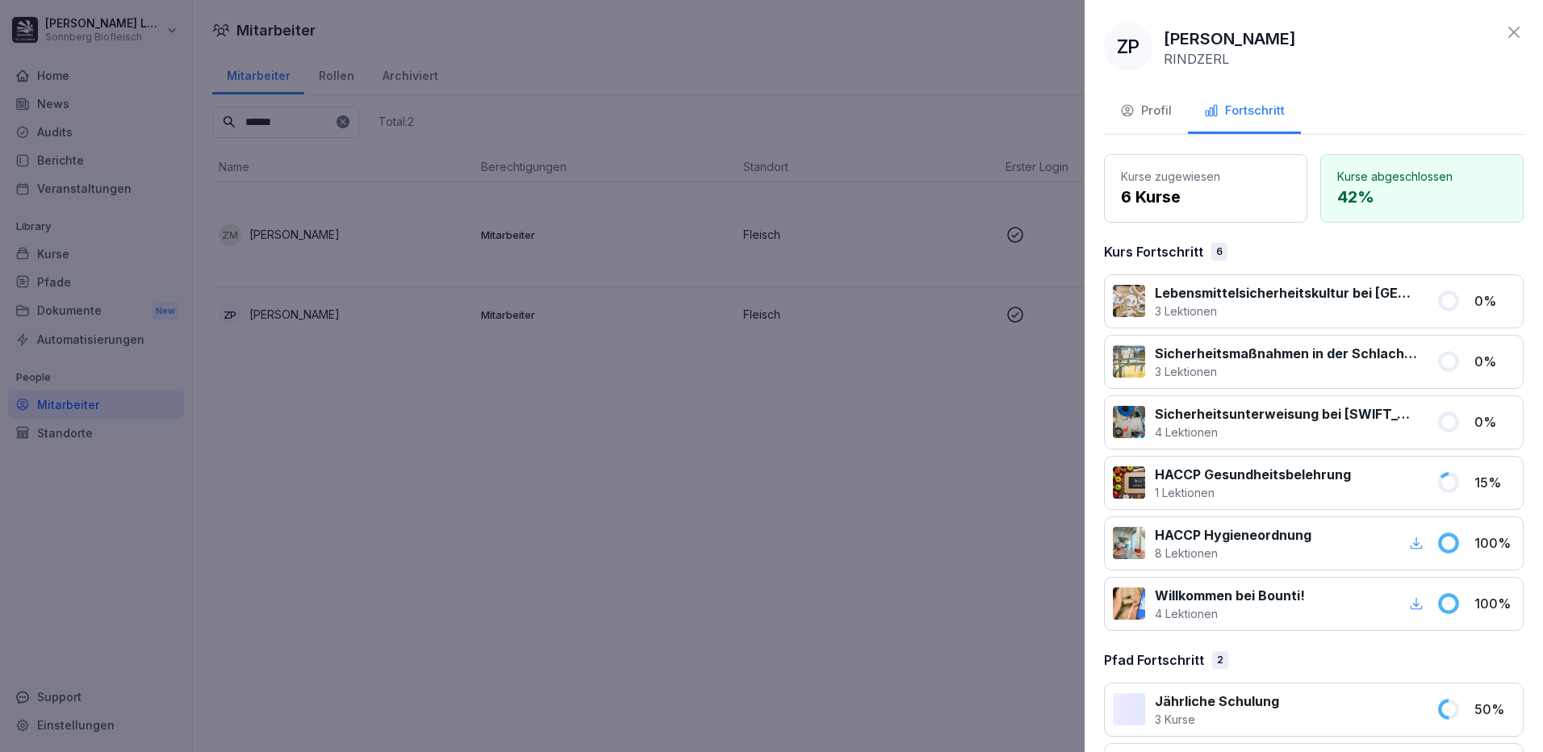
drag, startPoint x: 1506, startPoint y: 31, endPoint x: 974, endPoint y: 90, distance: 535.1
click at [1504, 31] on icon at bounding box center [1513, 32] width 19 height 19
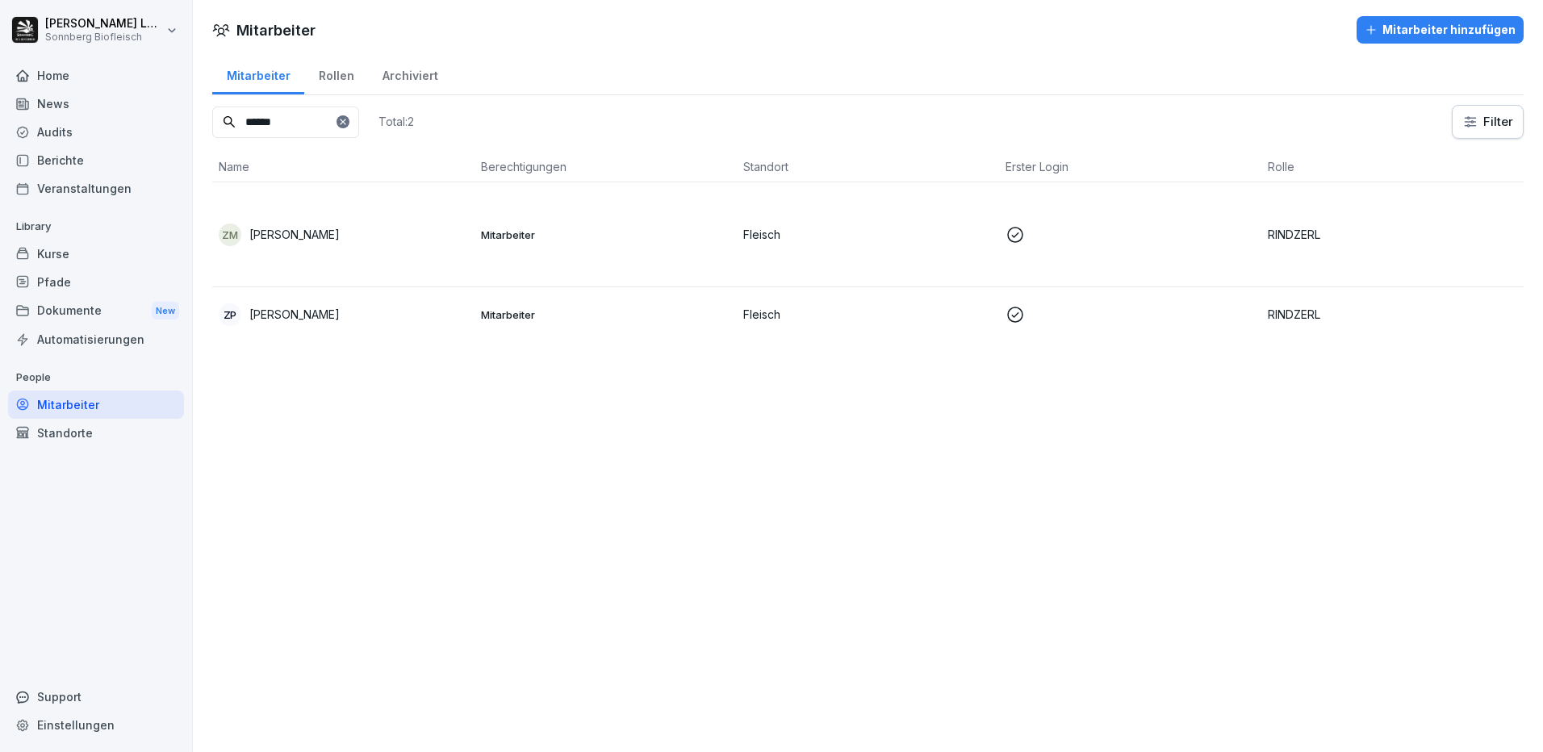
drag, startPoint x: 296, startPoint y: 124, endPoint x: 185, endPoint y: 106, distance: 112.9
click at [185, 106] on div "[PERSON_NAME] Sonnberg Biofleisch Home News Audits Berichte Veranstaltungen Lib…" at bounding box center [771, 376] width 1543 height 752
type input "******"
click at [489, 241] on p "Mitarbeiter" at bounding box center [605, 235] width 249 height 15
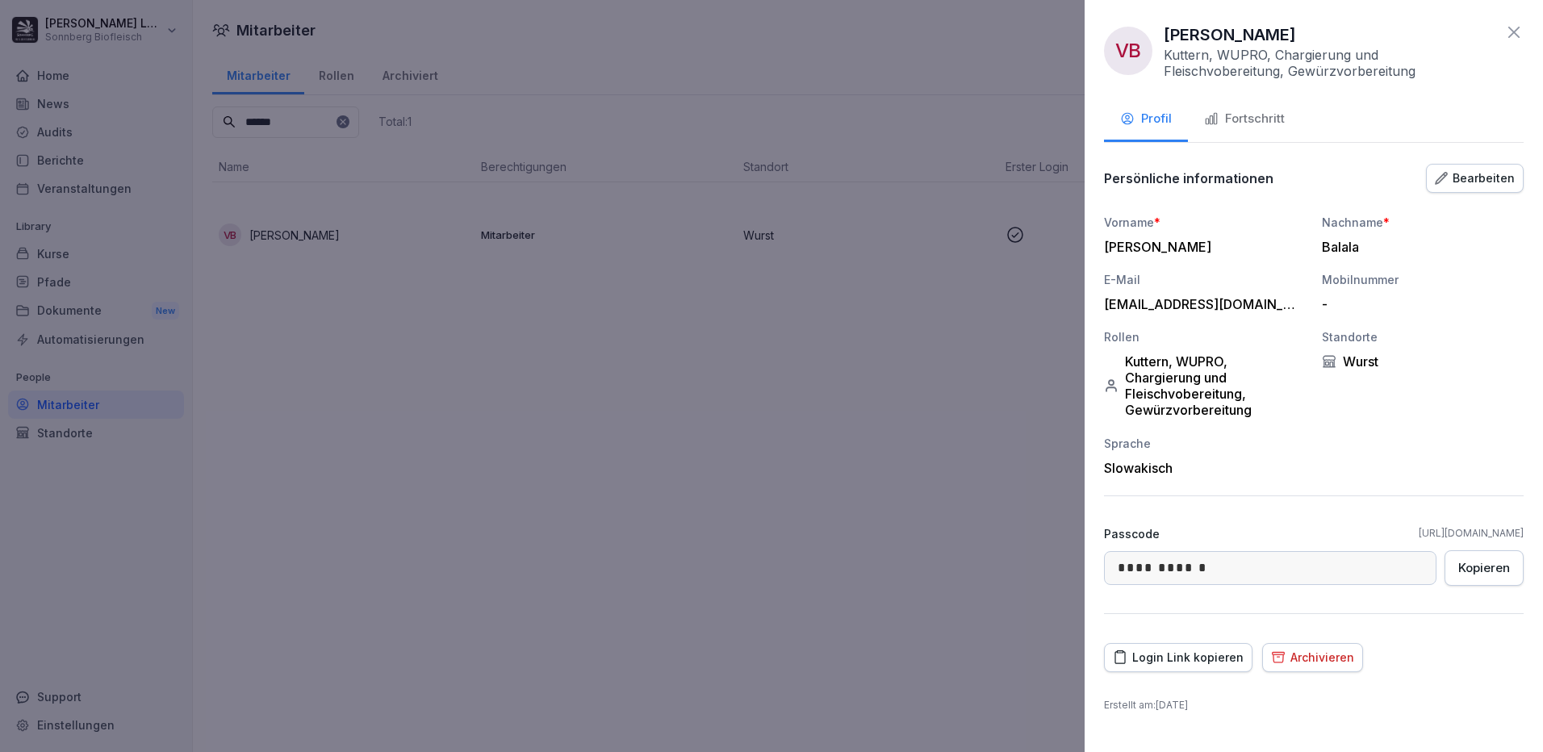
click at [1256, 123] on div "Fortschritt" at bounding box center [1244, 119] width 81 height 19
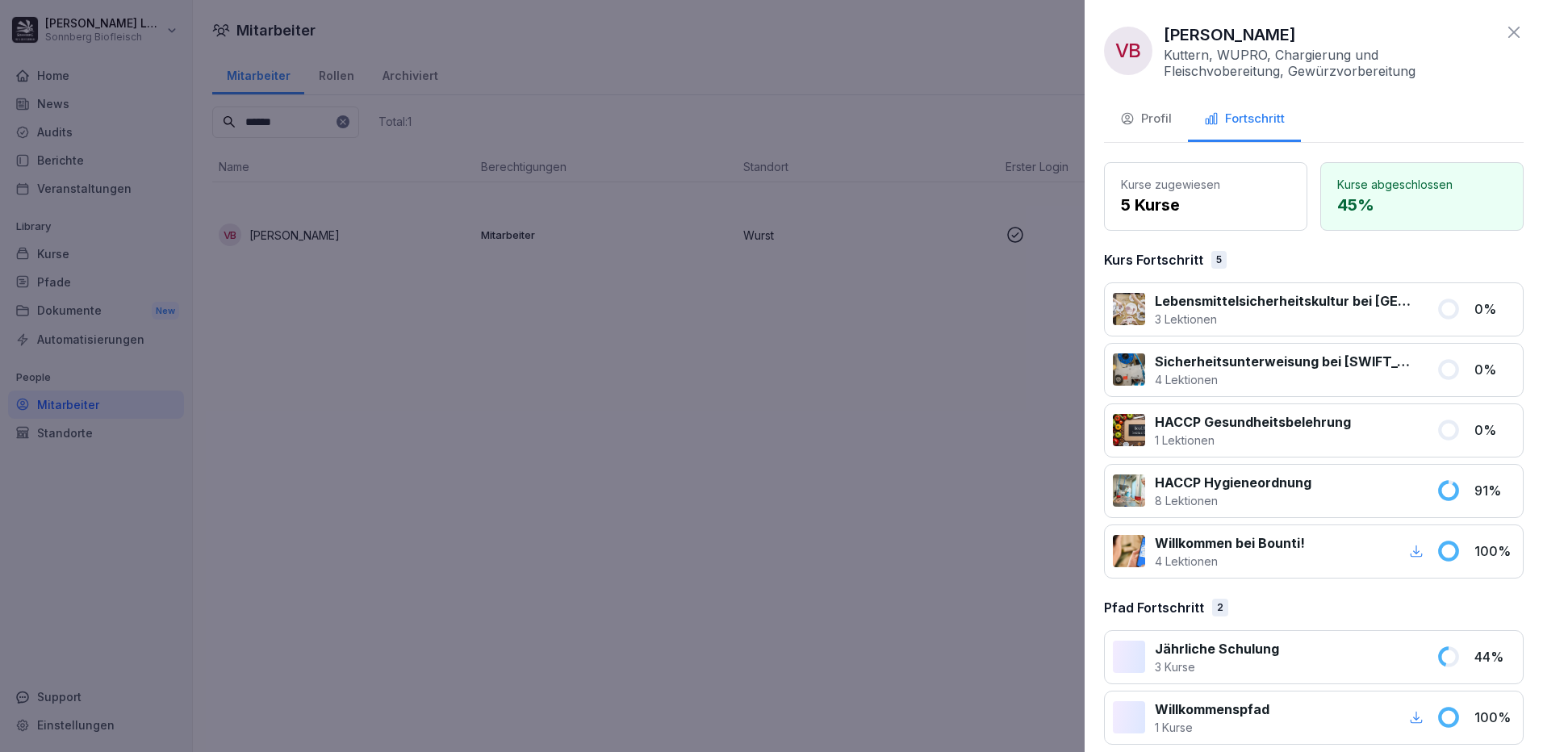
scroll to position [15, 0]
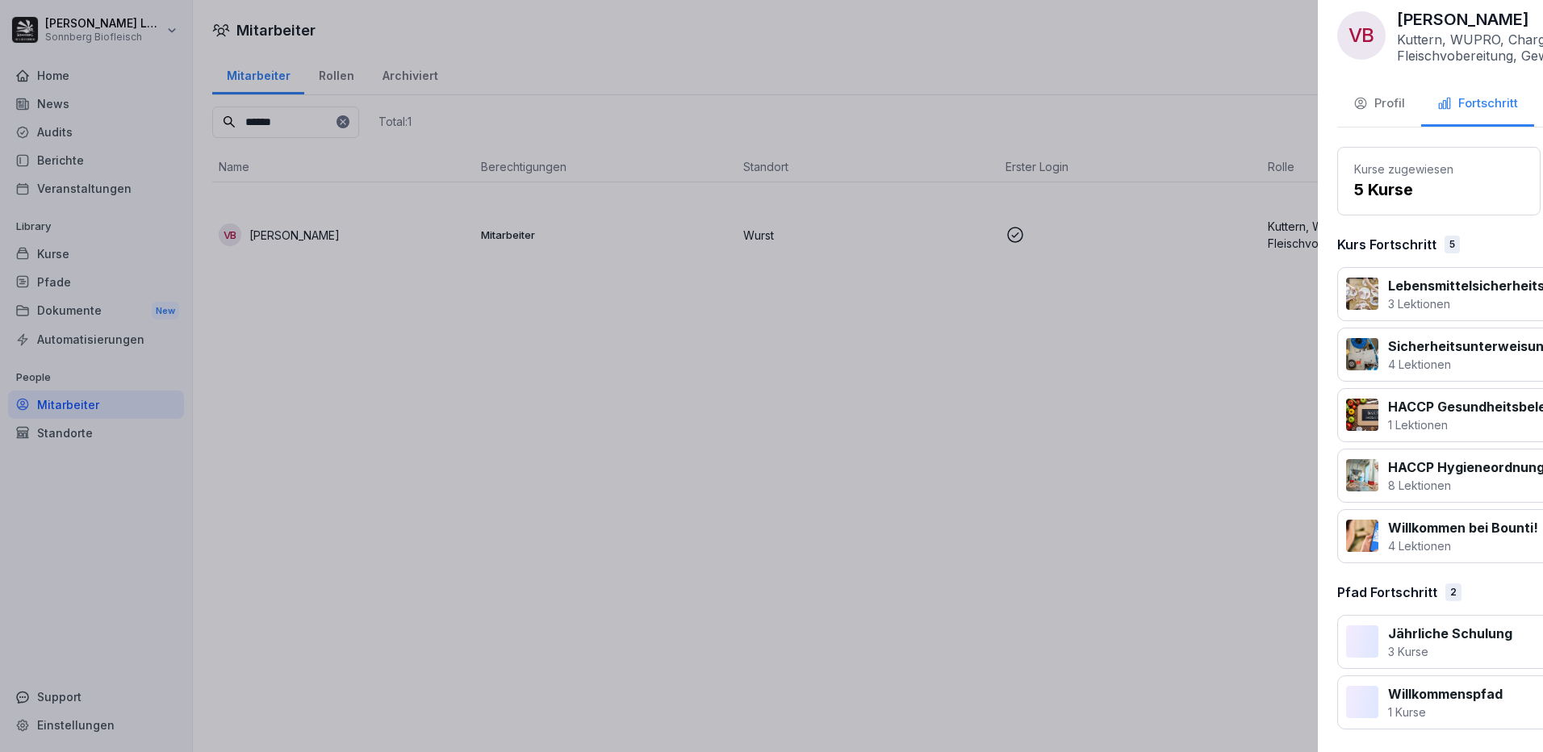
click at [906, 424] on div at bounding box center [771, 376] width 1543 height 752
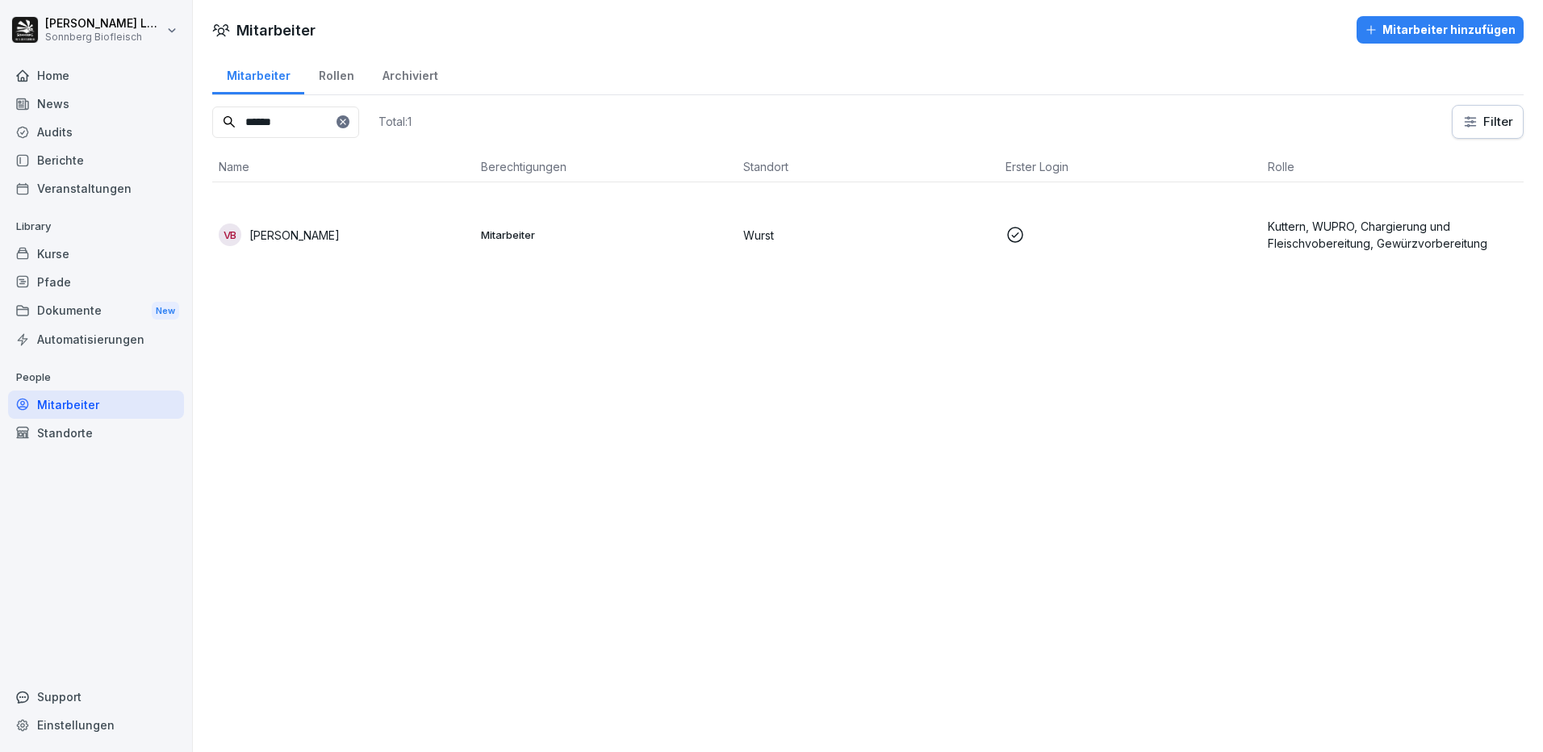
click at [84, 80] on div "Home" at bounding box center [96, 75] width 176 height 28
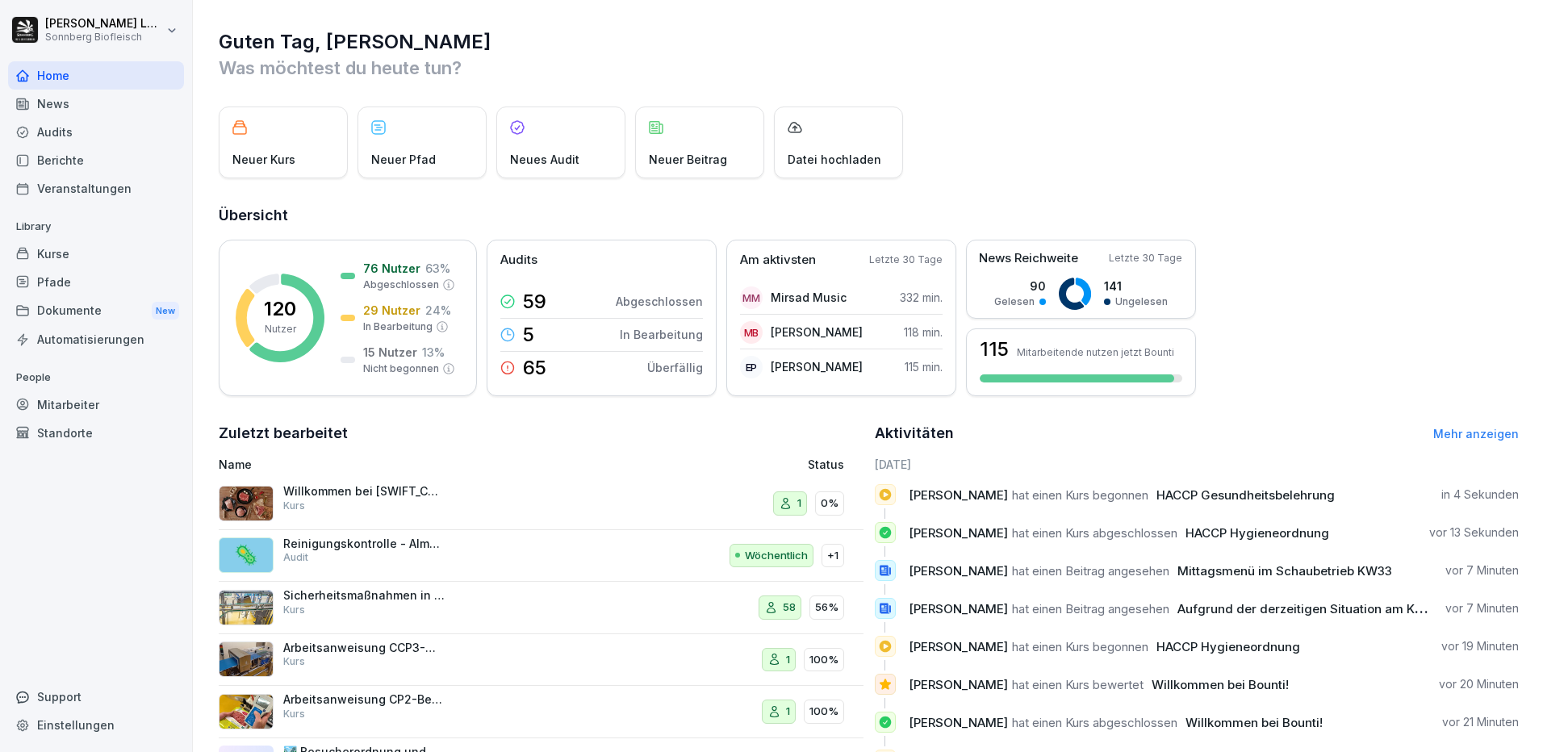
drag, startPoint x: 70, startPoint y: 153, endPoint x: 97, endPoint y: 158, distance: 27.1
click at [70, 153] on div "Berichte" at bounding box center [96, 160] width 176 height 28
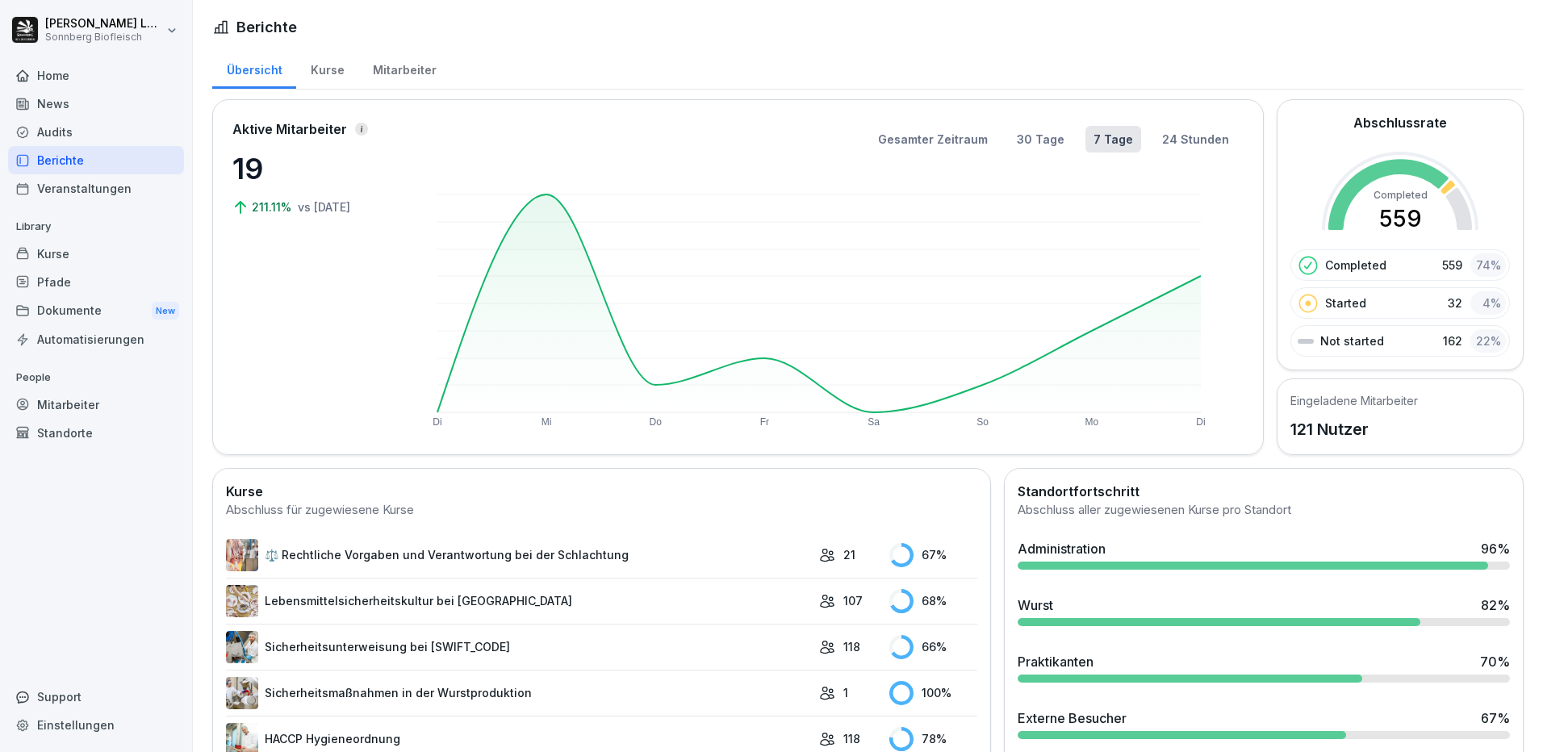
click at [63, 399] on div "Mitarbeiter" at bounding box center [96, 405] width 176 height 28
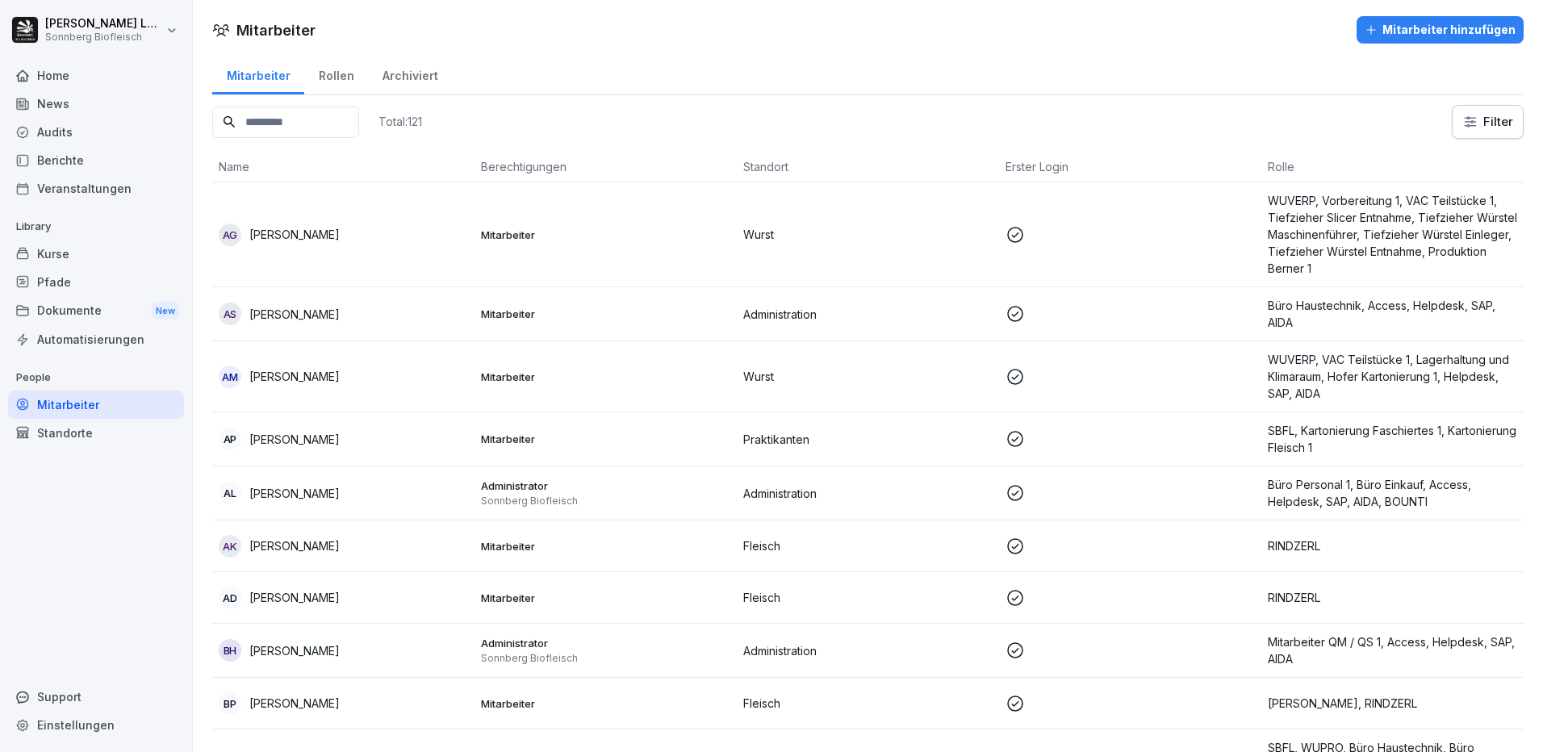
click at [337, 129] on input at bounding box center [285, 122] width 147 height 31
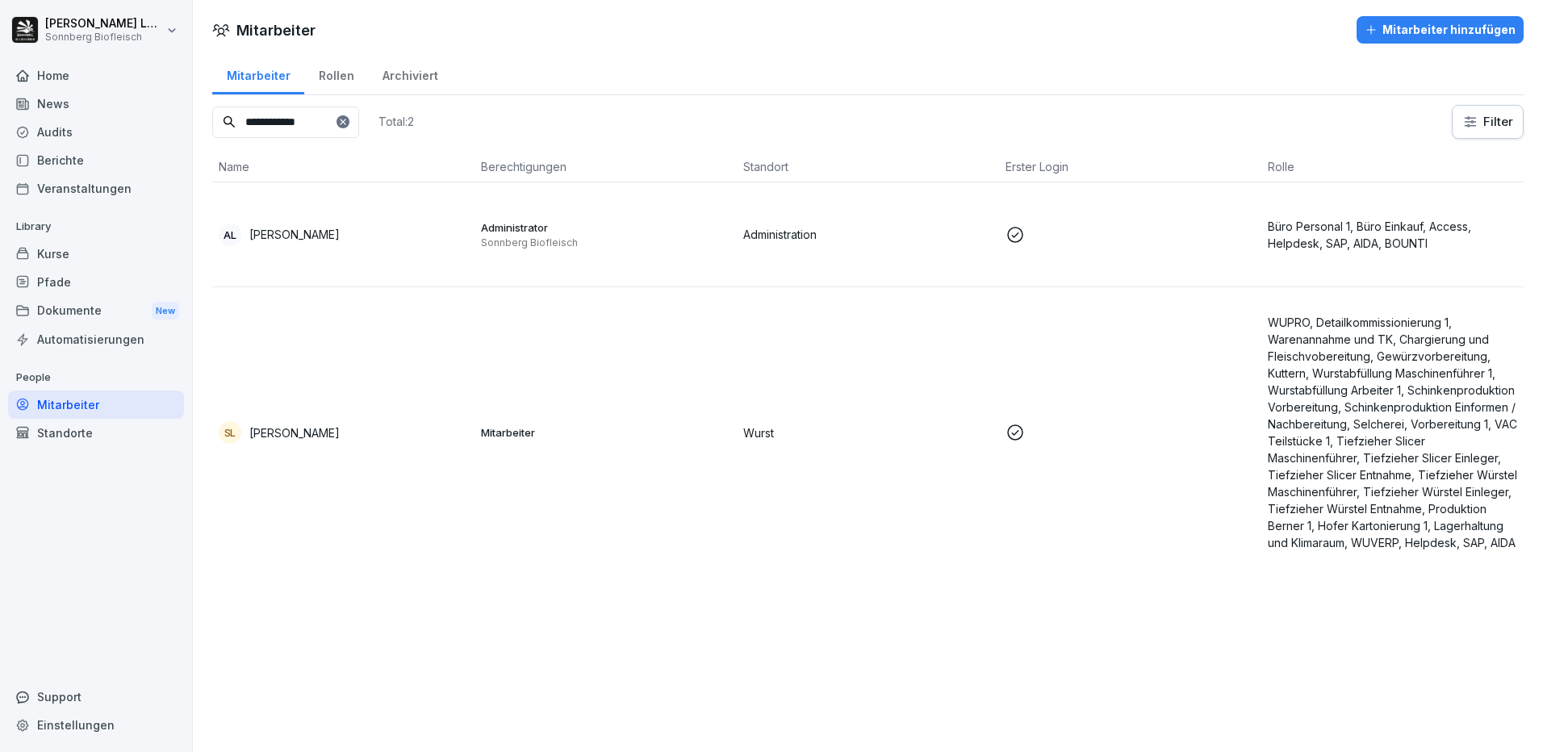
type input "**********"
click at [387, 260] on td "AL Anna-Maria Lumetsberger" at bounding box center [343, 234] width 262 height 105
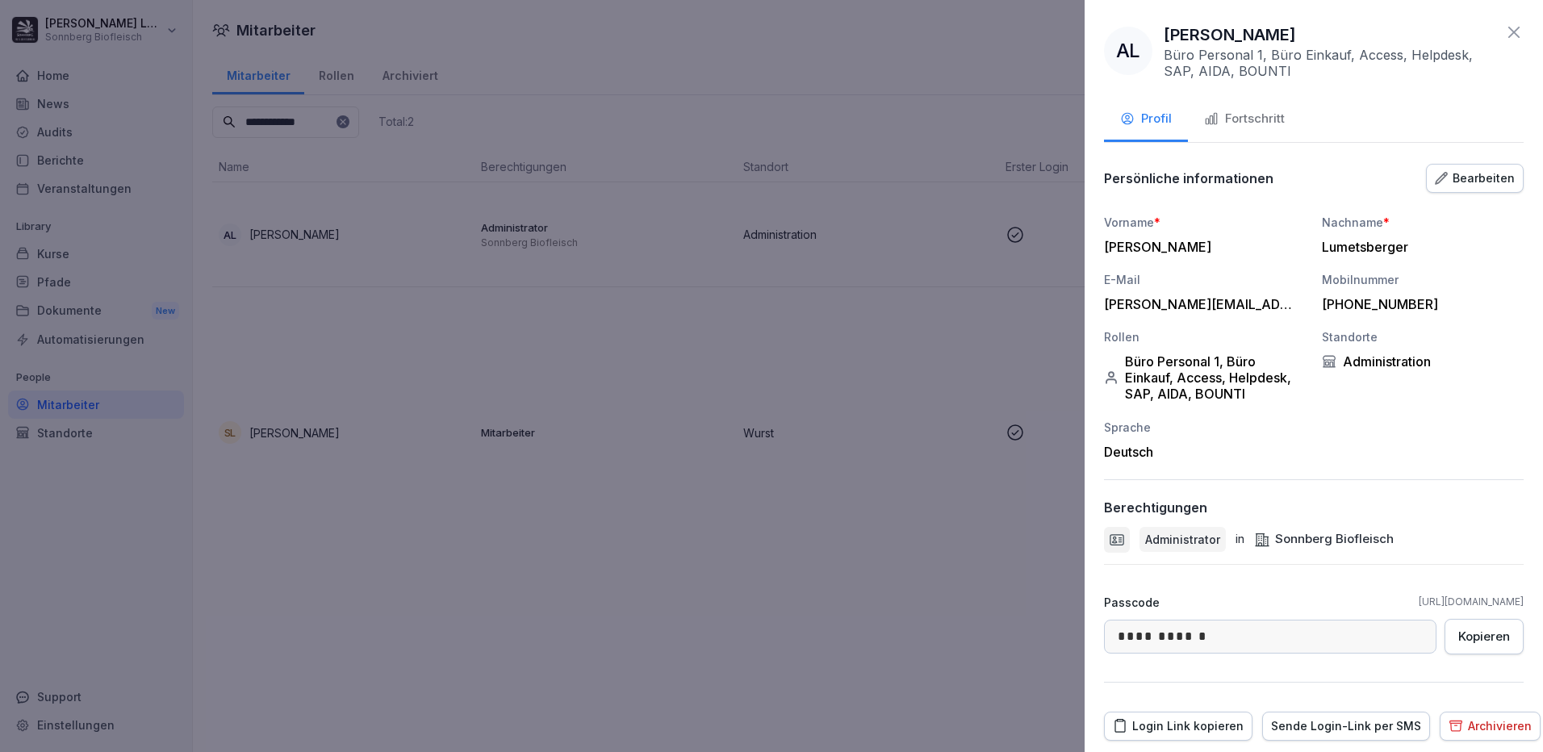
click at [1080, 626] on body "**********" at bounding box center [771, 376] width 1543 height 752
